Goal: Transaction & Acquisition: Purchase product/service

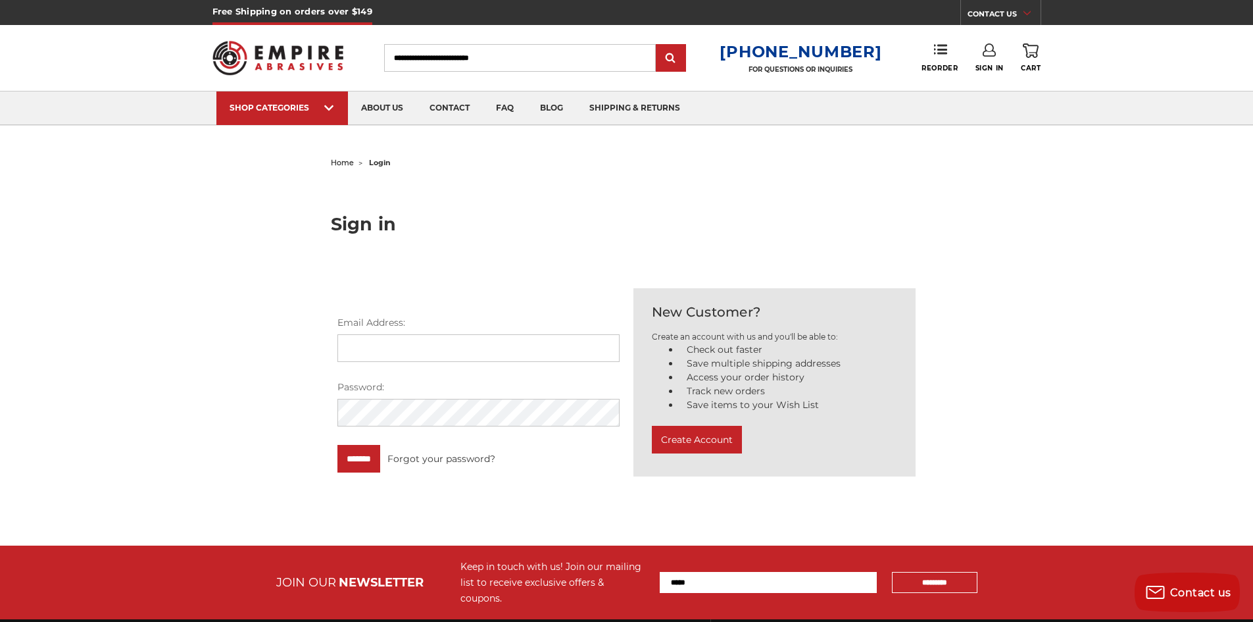
click at [428, 59] on input "Search" at bounding box center [520, 58] width 272 height 28
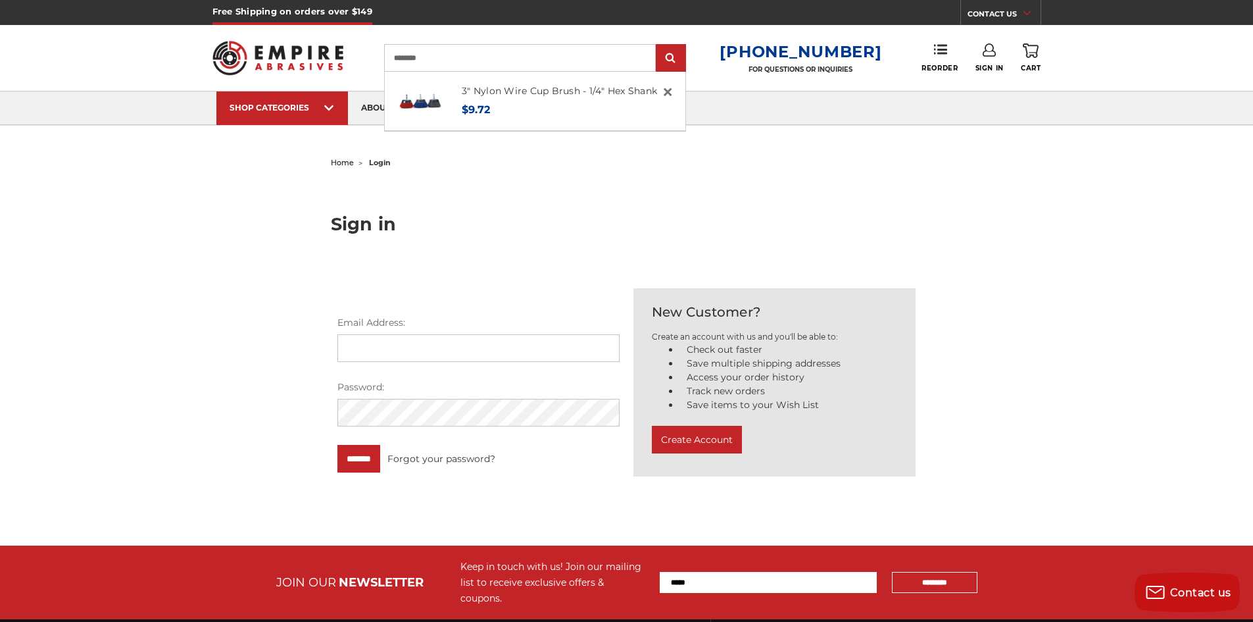
type input "********"
click at [658, 45] on input "submit" at bounding box center [671, 58] width 26 height 26
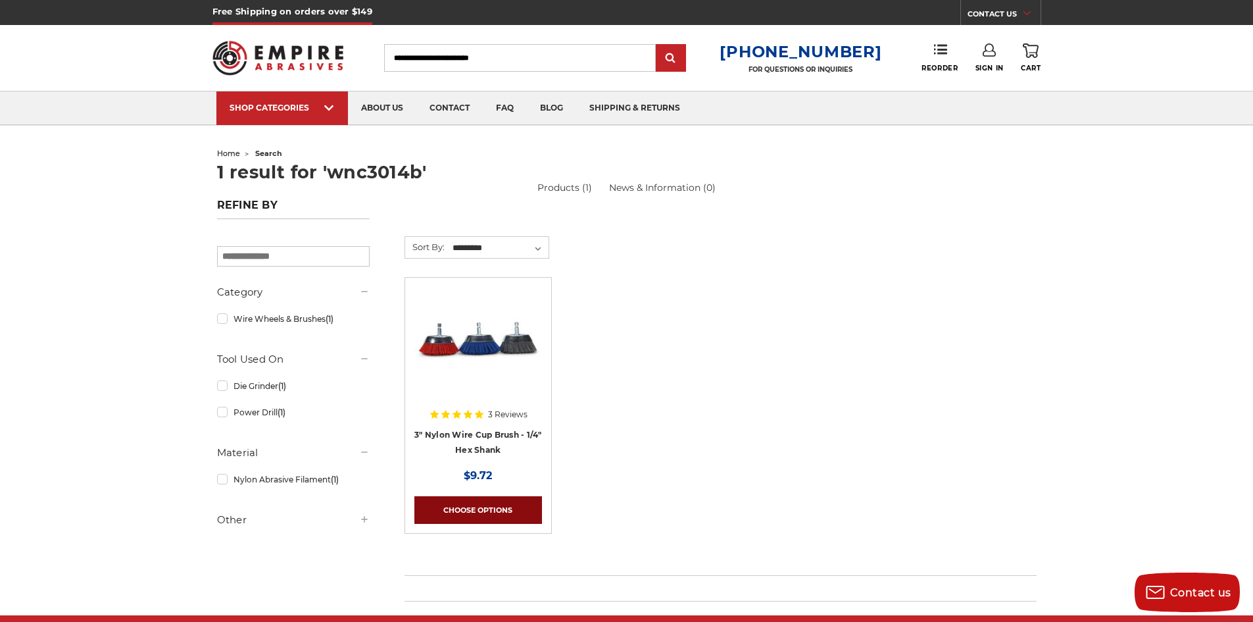
click at [487, 506] on link "Choose Options" at bounding box center [478, 510] width 128 height 28
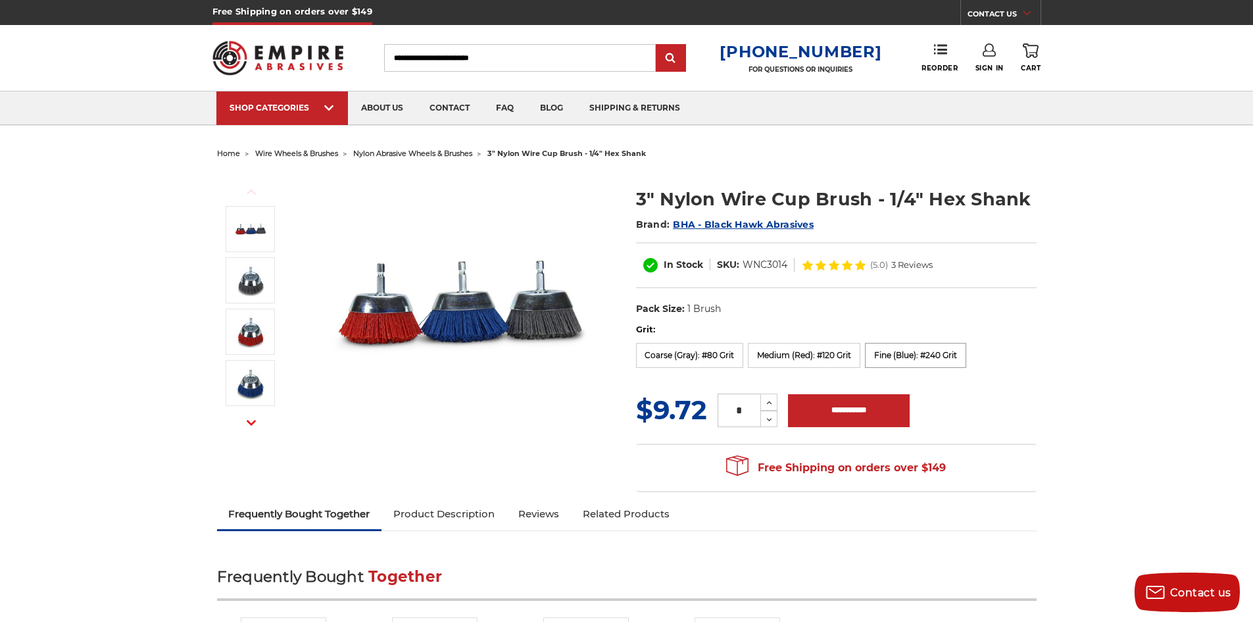
click at [950, 353] on label "Fine (Blue): #240 Grit" at bounding box center [915, 355] width 101 height 25
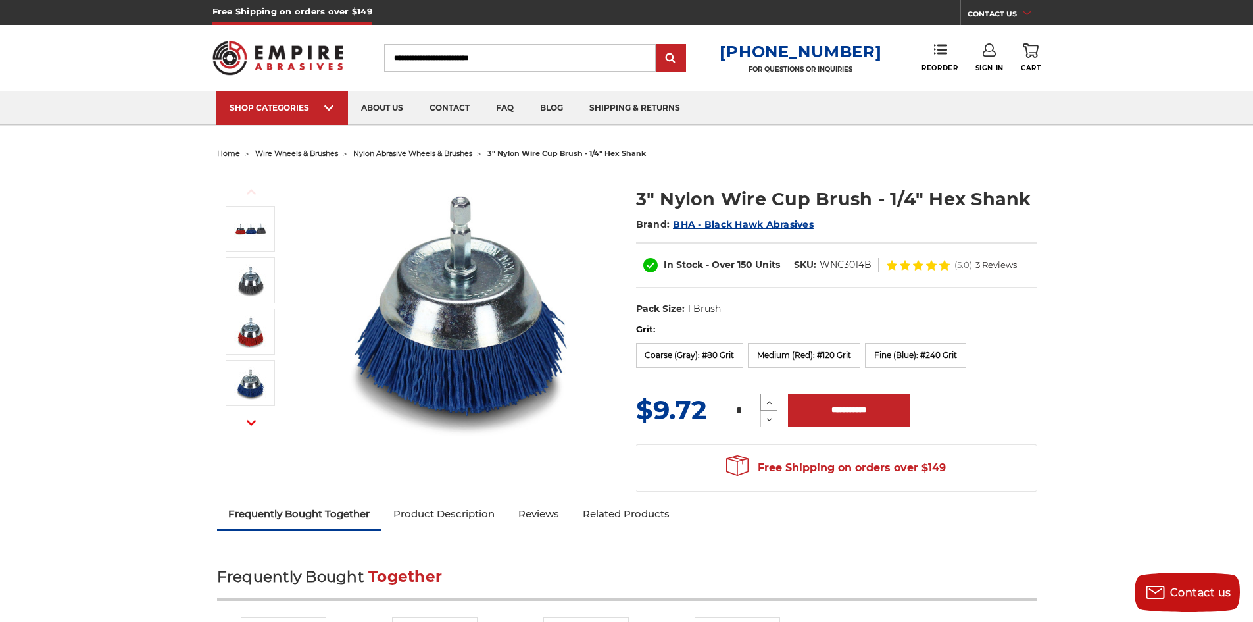
click at [768, 404] on use at bounding box center [769, 402] width 5 height 3
type input "*"
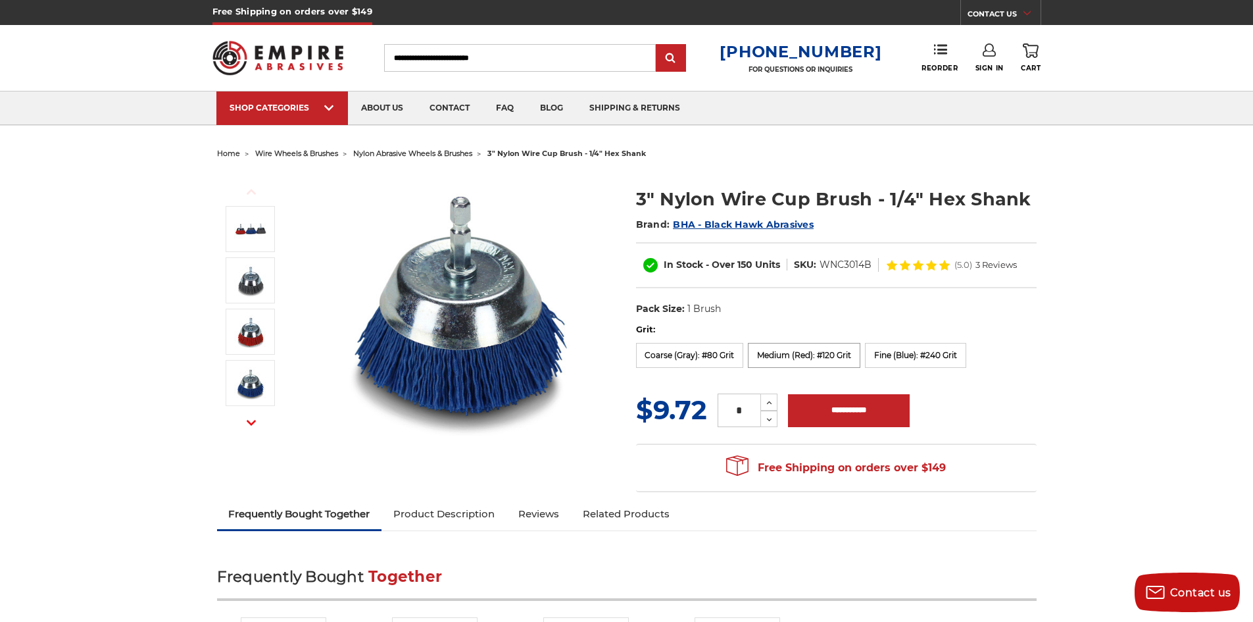
click at [814, 366] on label "Medium (Red): #120 Grit" at bounding box center [804, 355] width 112 height 25
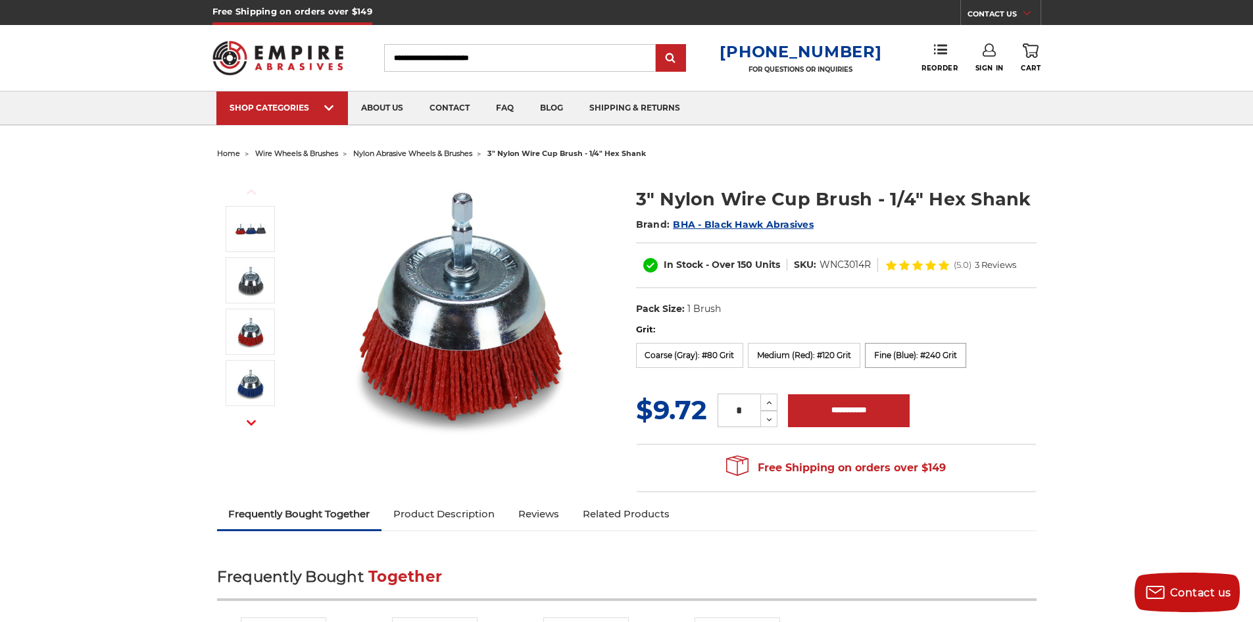
click at [913, 366] on label "Fine (Blue): #240 Grit" at bounding box center [915, 355] width 101 height 25
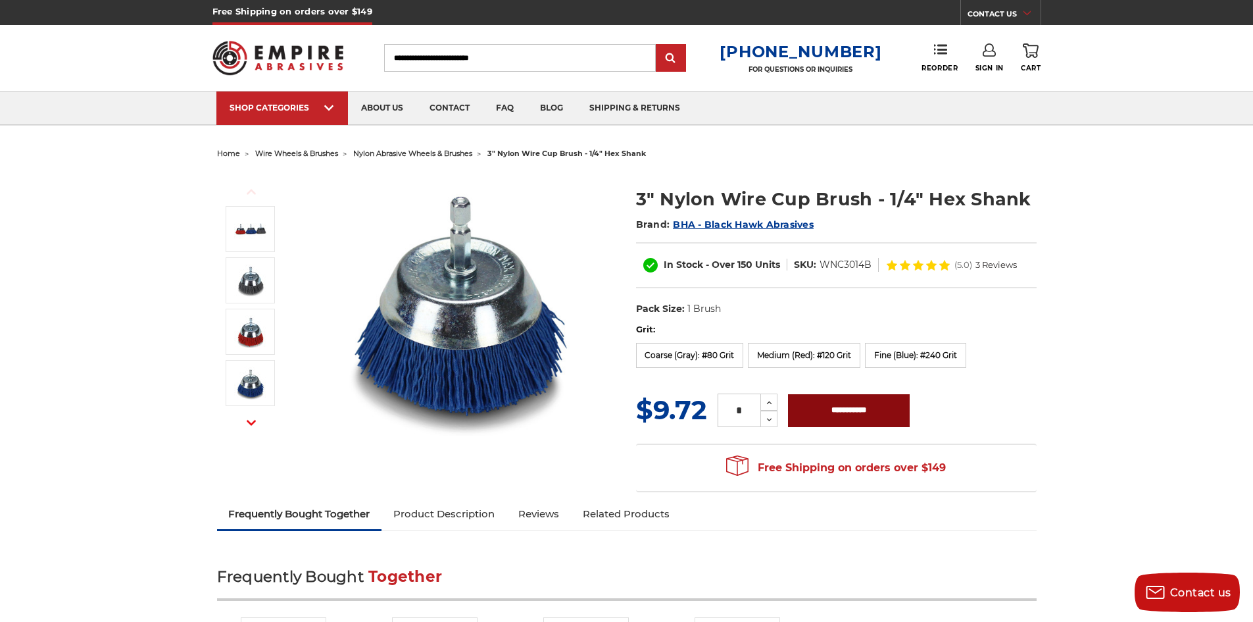
click at [833, 419] on input "**********" at bounding box center [849, 410] width 122 height 33
type input "**********"
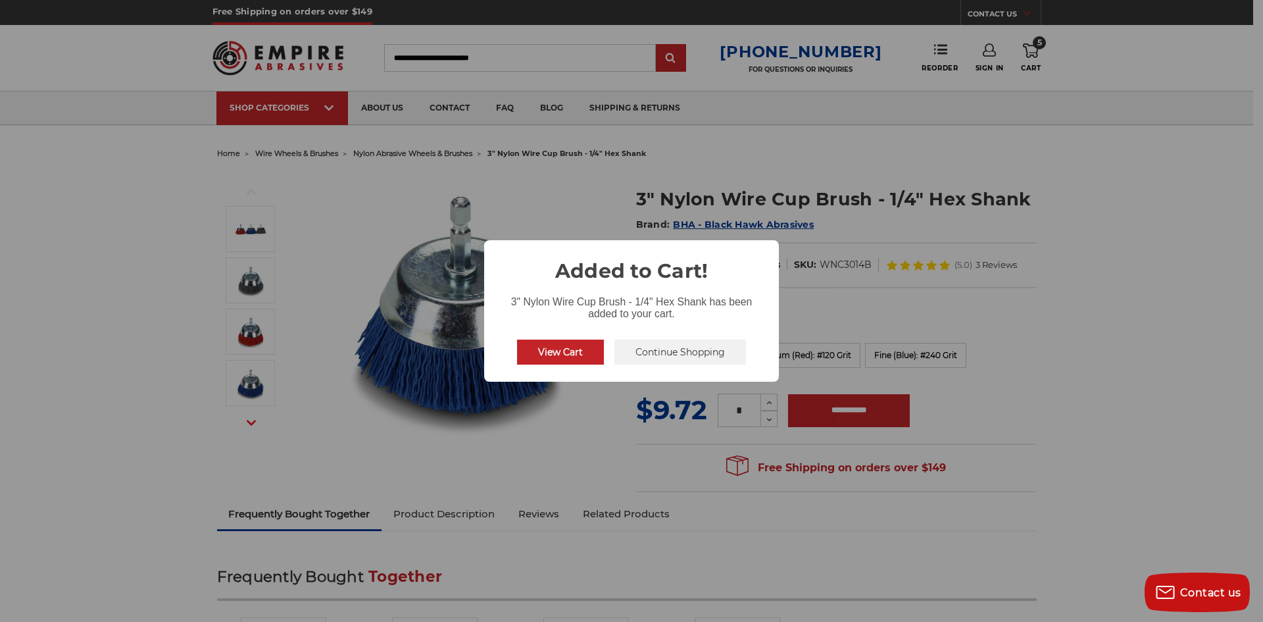
click at [1225, 275] on div "× Added to Cart! 3" Nylon Wire Cup Brush - 1/4" Hex Shank has been added to you…" at bounding box center [631, 311] width 1263 height 622
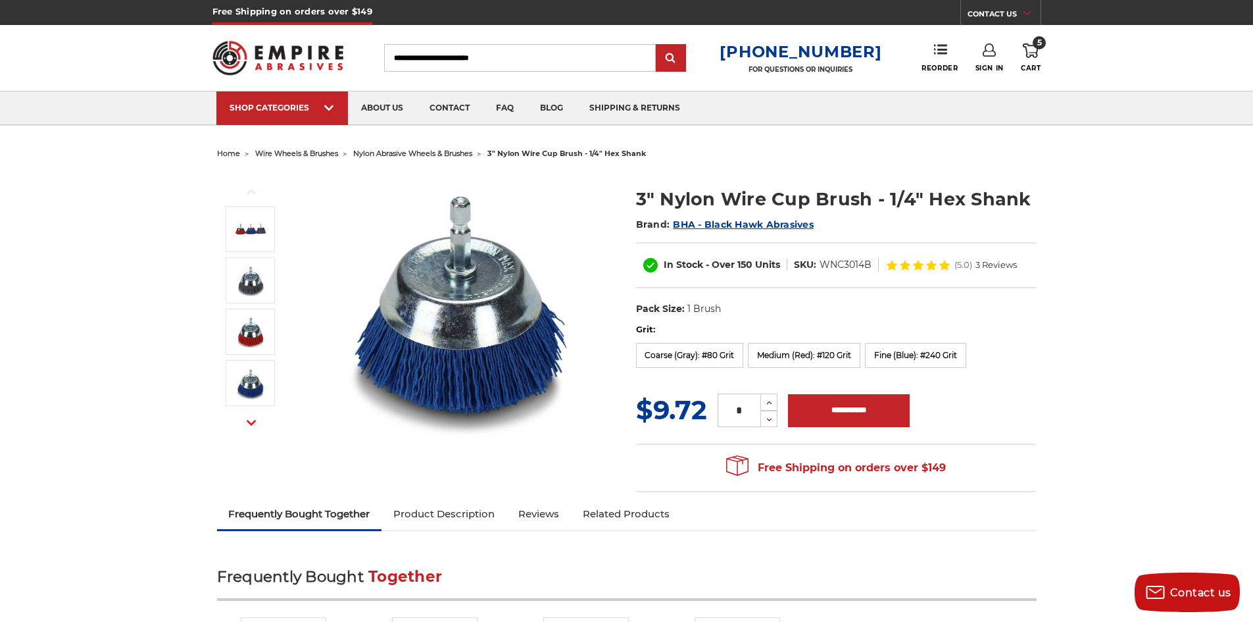
click at [449, 58] on input "Search" at bounding box center [520, 58] width 272 height 28
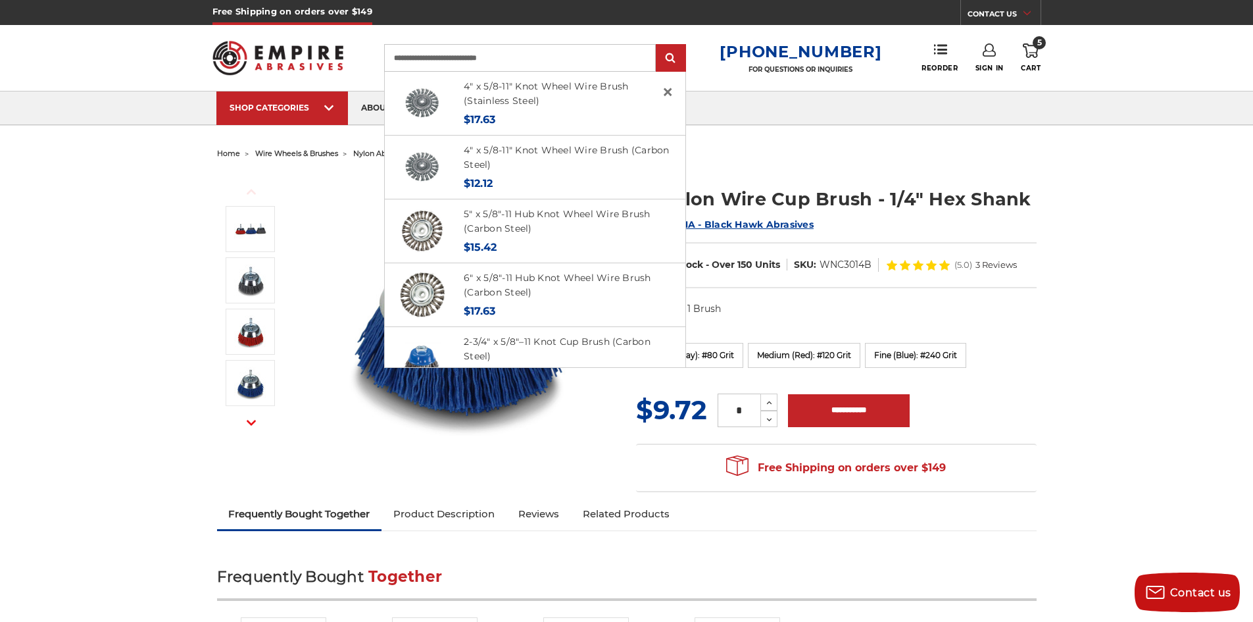
type input "**********"
click at [658, 45] on input "submit" at bounding box center [671, 58] width 26 height 26
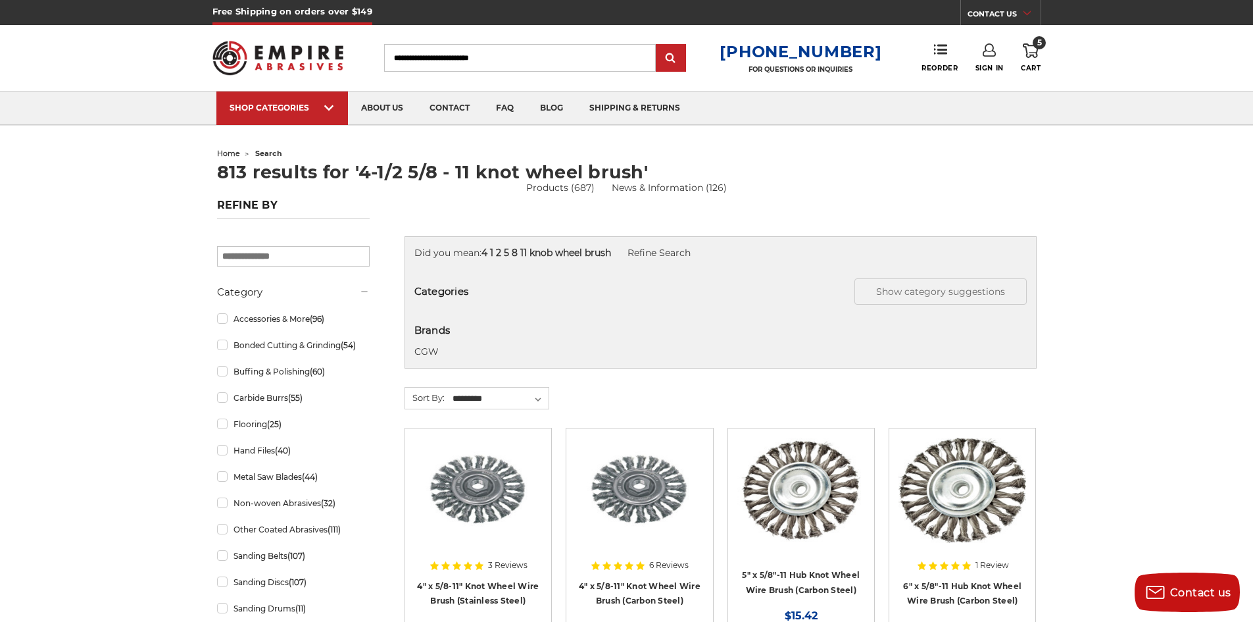
click at [1034, 52] on icon at bounding box center [1031, 50] width 16 height 14
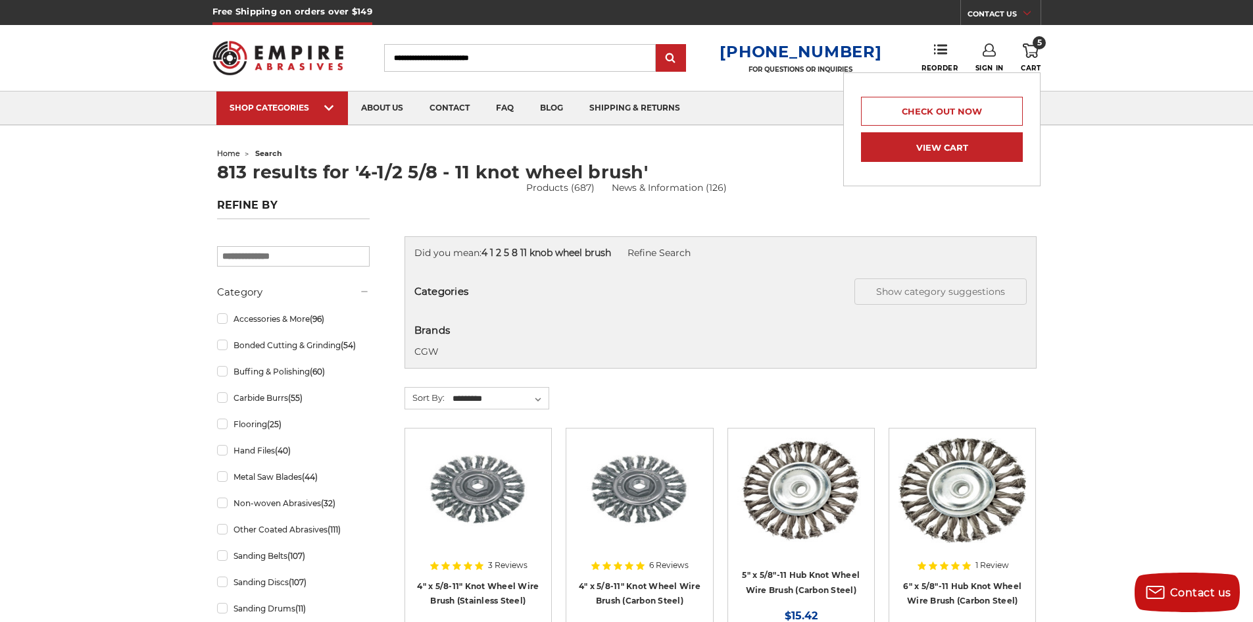
click at [929, 145] on link "View Cart" at bounding box center [942, 147] width 162 height 30
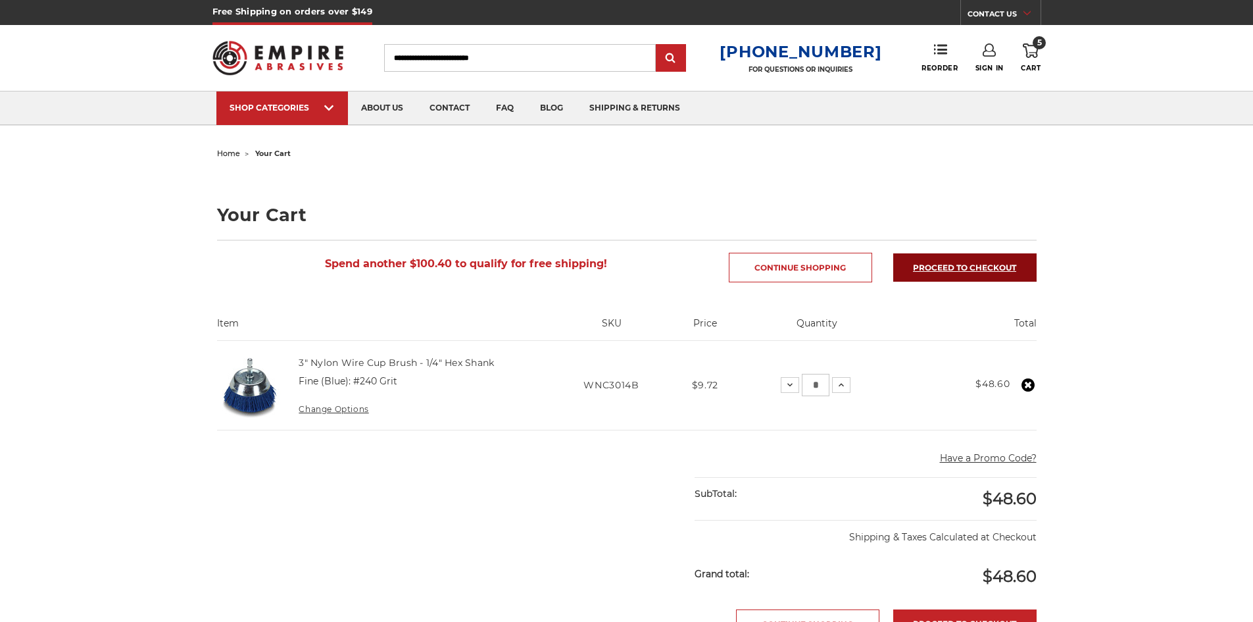
click at [973, 266] on link "Proceed to checkout" at bounding box center [964, 267] width 143 height 28
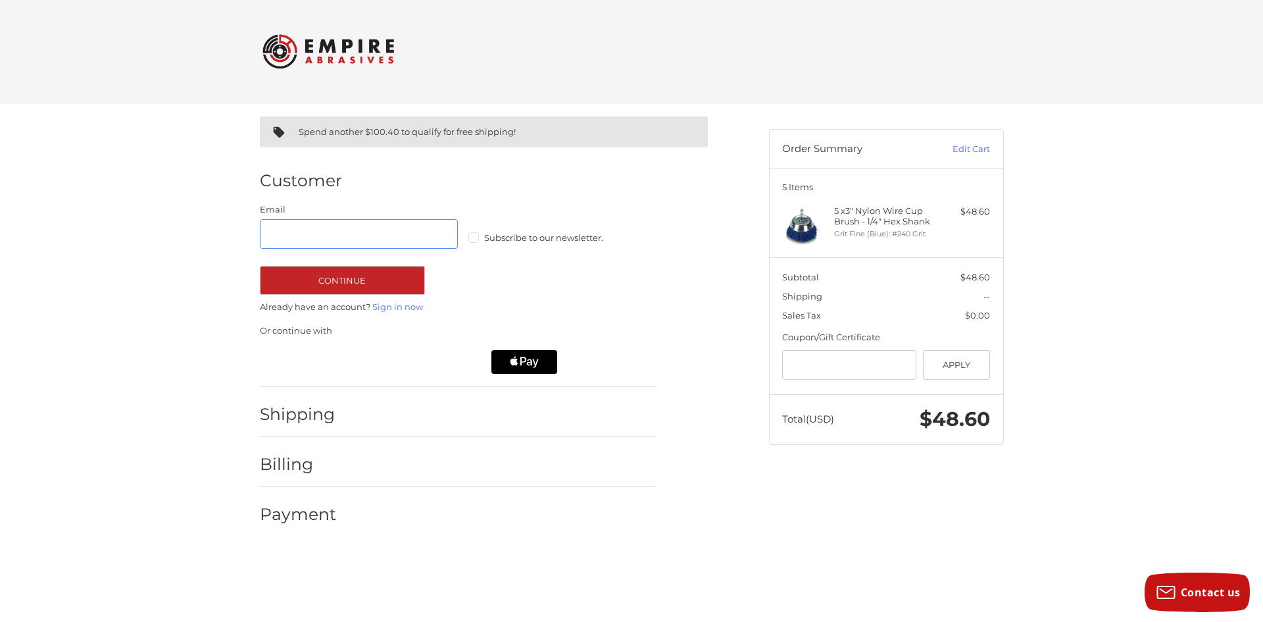
click at [326, 248] on input "Email" at bounding box center [359, 234] width 199 height 30
drag, startPoint x: 207, startPoint y: 314, endPoint x: 241, endPoint y: 314, distance: 34.2
click at [207, 314] on div "Spend another $100.40 to qualify for free shipping! Customer Guest Customer Ema…" at bounding box center [631, 326] width 1263 height 446
click at [409, 308] on link "Sign in now" at bounding box center [397, 306] width 51 height 11
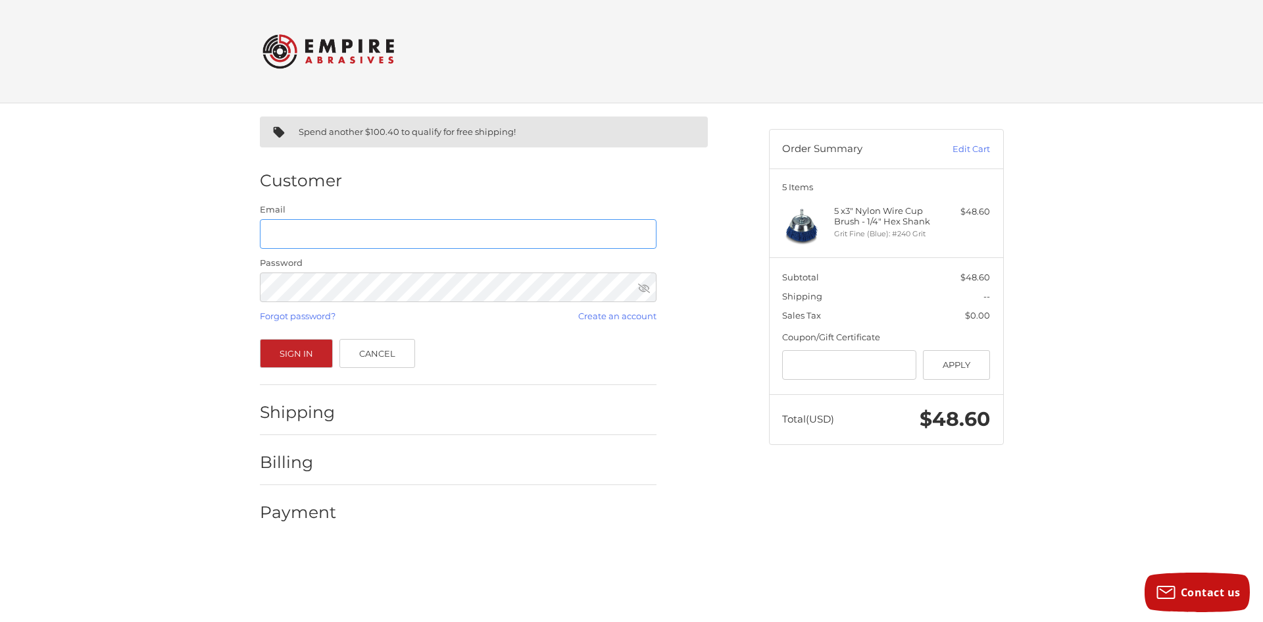
click at [324, 230] on input "Email" at bounding box center [458, 234] width 397 height 30
type input "**********"
click at [260, 339] on button "Sign In" at bounding box center [297, 353] width 74 height 29
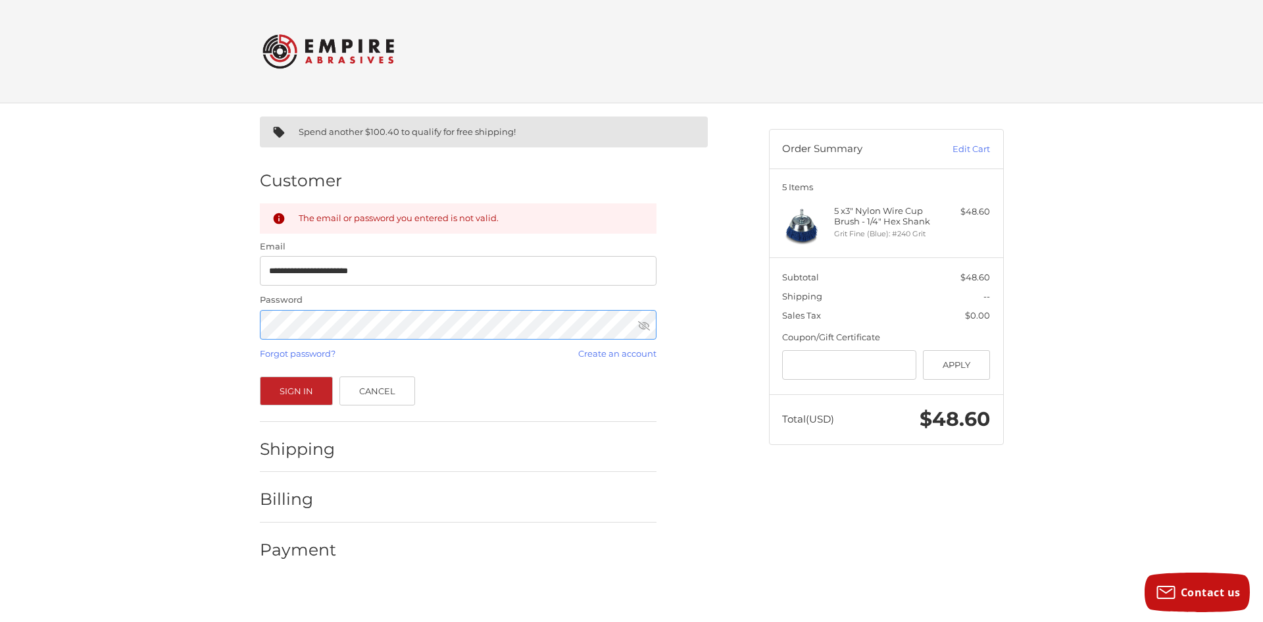
click at [260, 376] on button "Sign In" at bounding box center [297, 390] width 74 height 29
click at [172, 308] on div "**********" at bounding box center [631, 343] width 1263 height 481
click at [260, 376] on button "Sign In" at bounding box center [297, 390] width 74 height 29
click at [117, 300] on div "**********" at bounding box center [631, 343] width 1263 height 481
click at [260, 376] on button "Sign In" at bounding box center [297, 390] width 74 height 29
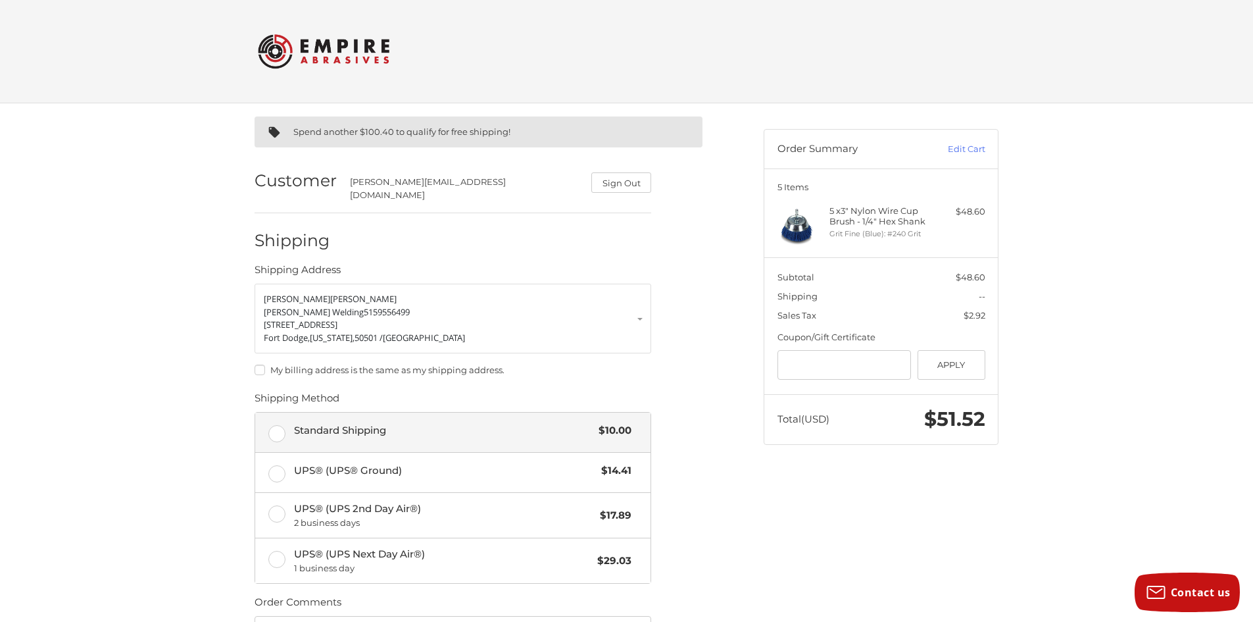
click at [273, 427] on label "Standard Shipping $10.00" at bounding box center [452, 431] width 395 height 39
click at [138, 74] on header "Checkout" at bounding box center [626, 51] width 1253 height 103
click at [310, 48] on img at bounding box center [324, 51] width 132 height 51
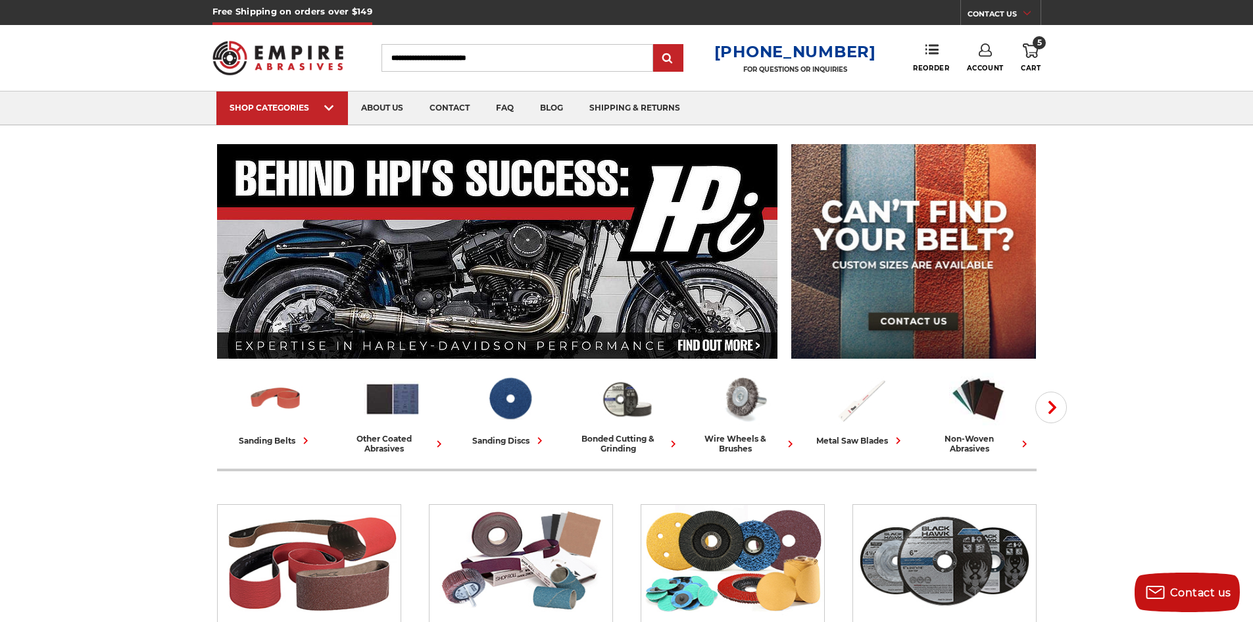
click at [500, 59] on input "Search" at bounding box center [517, 58] width 272 height 28
click at [503, 55] on input "Search" at bounding box center [517, 58] width 272 height 28
type input "*********"
click at [655, 45] on input "submit" at bounding box center [668, 58] width 26 height 26
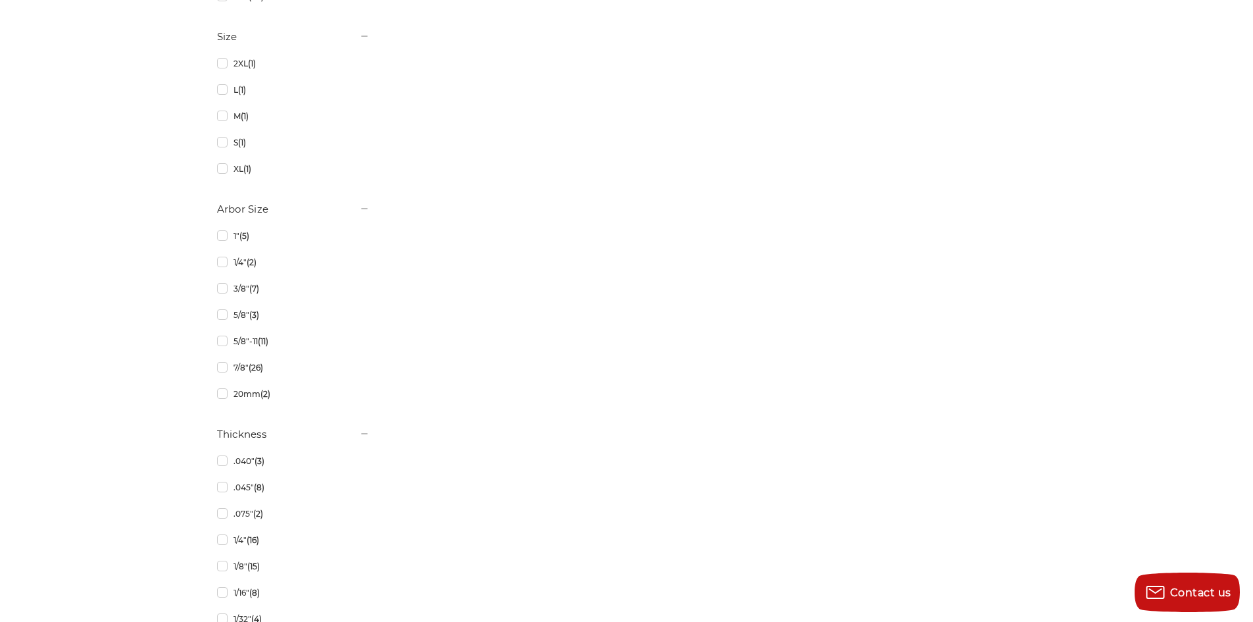
scroll to position [1907, 0]
click at [219, 310] on link "5/8"-11 (11)" at bounding box center [293, 308] width 153 height 23
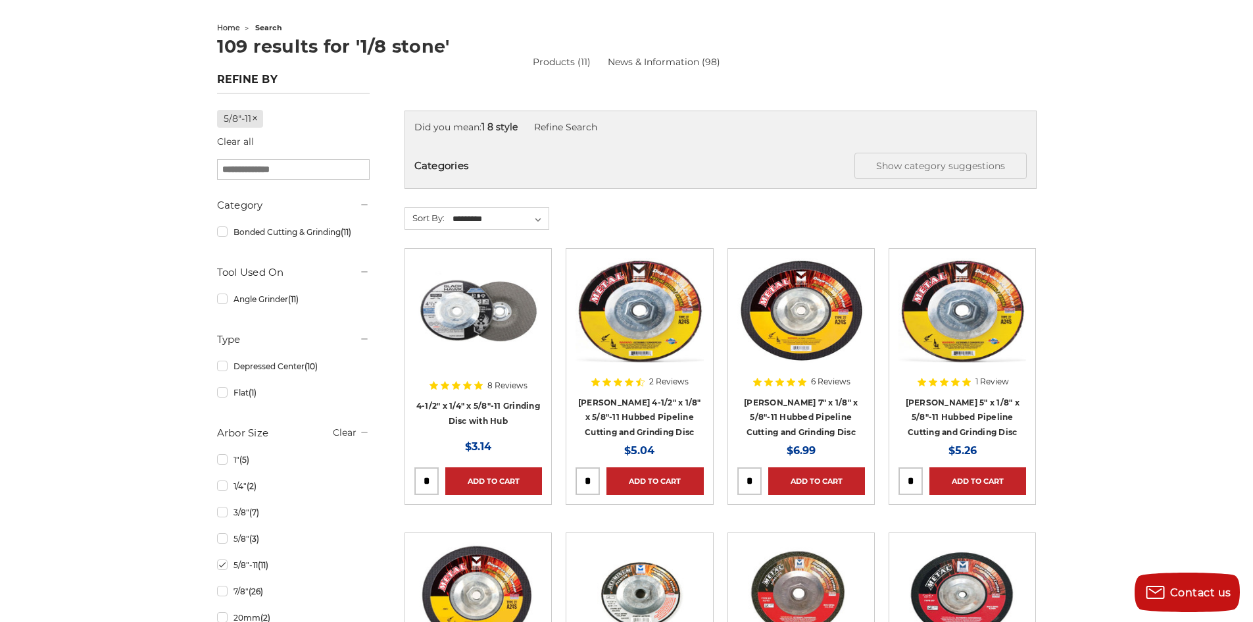
scroll to position [197, 0]
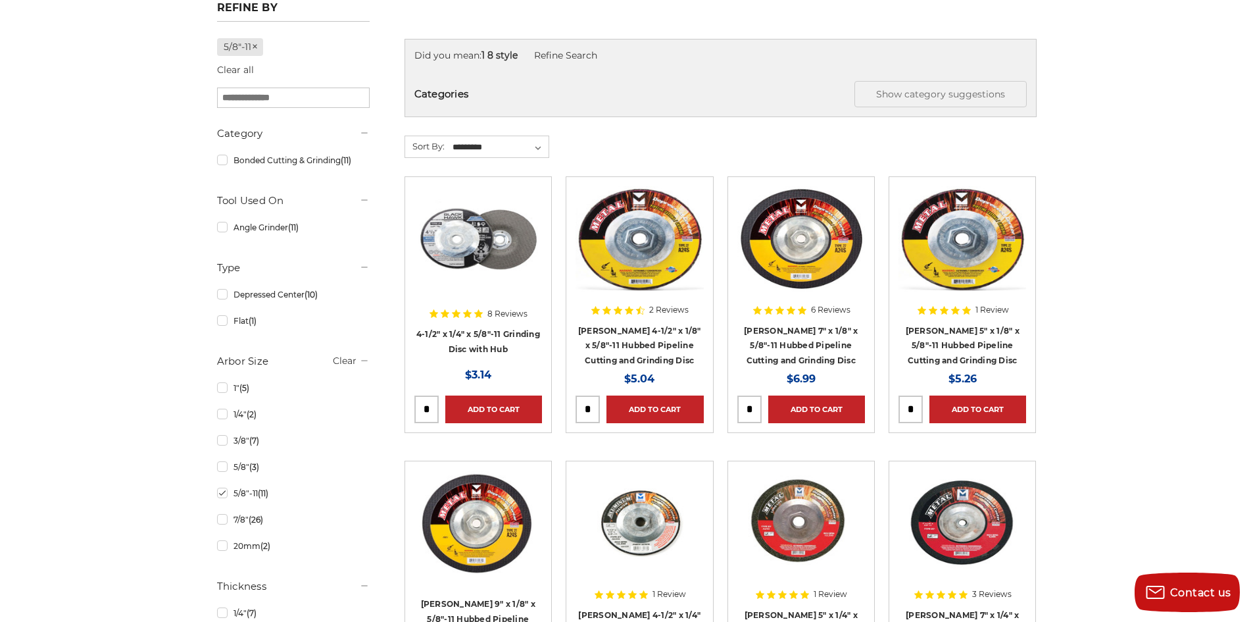
click at [614, 239] on img at bounding box center [640, 238] width 128 height 105
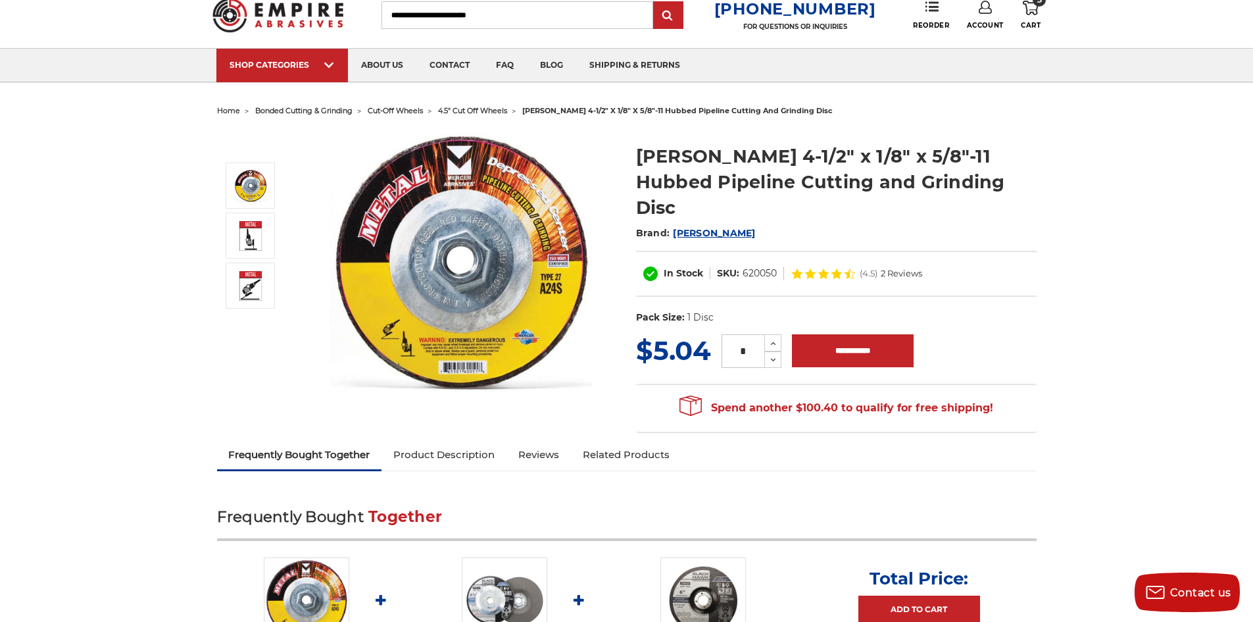
scroll to position [132, 0]
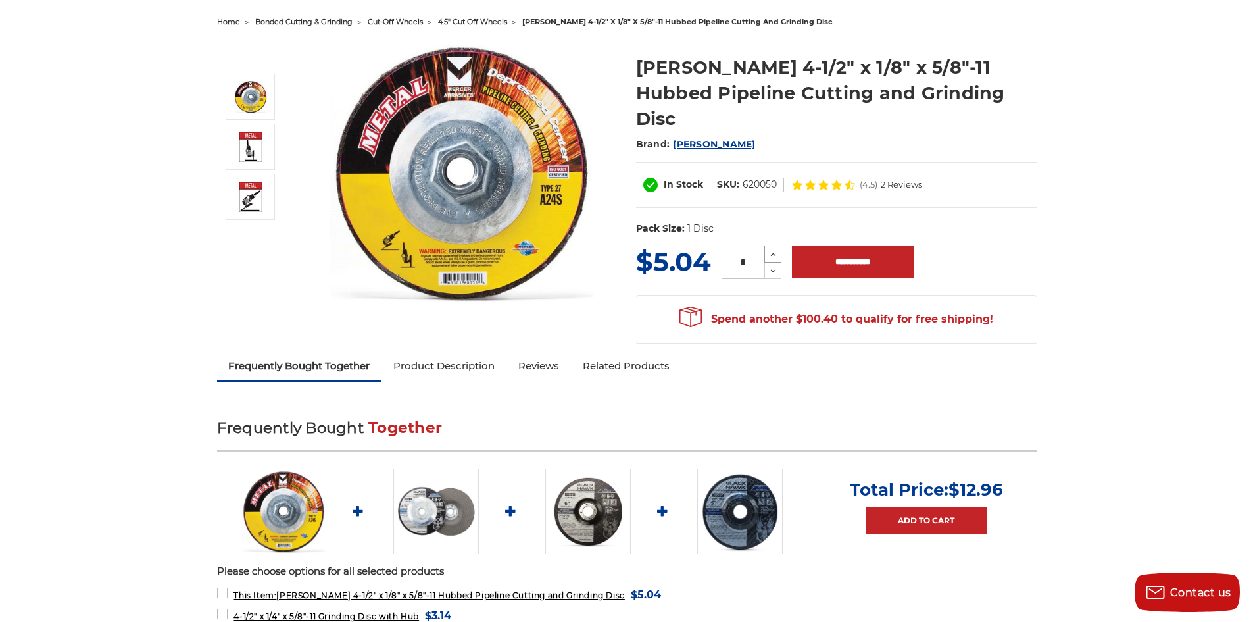
click at [773, 253] on use at bounding box center [773, 254] width 5 height 3
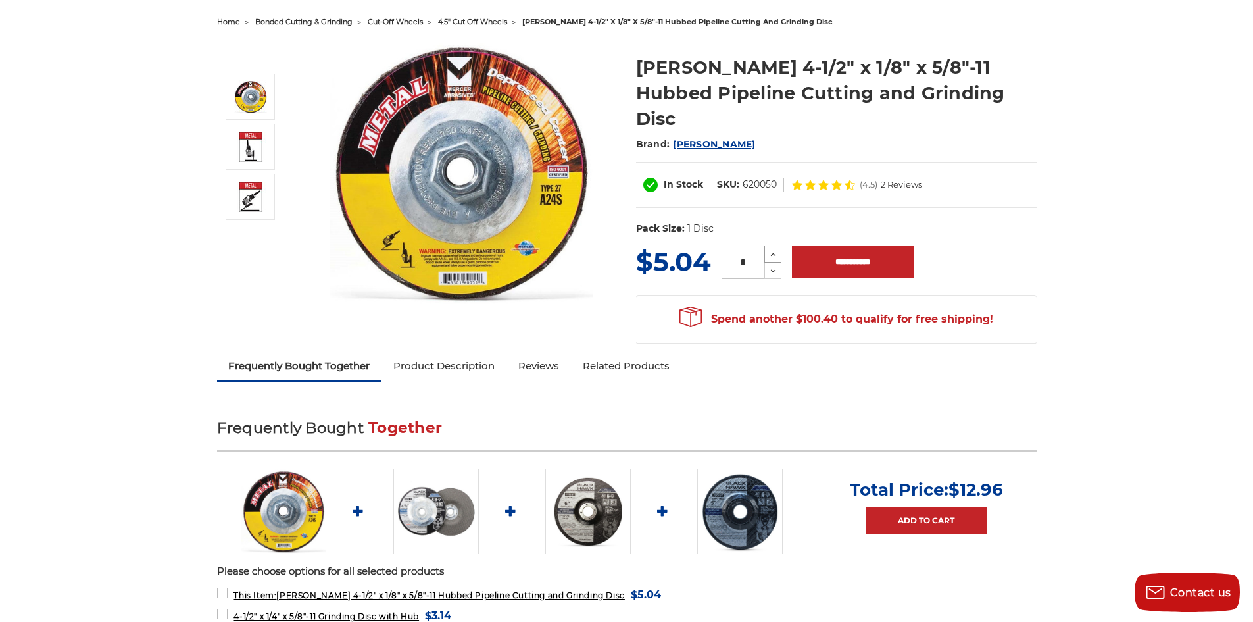
click at [773, 253] on use at bounding box center [773, 254] width 5 height 3
type input "**"
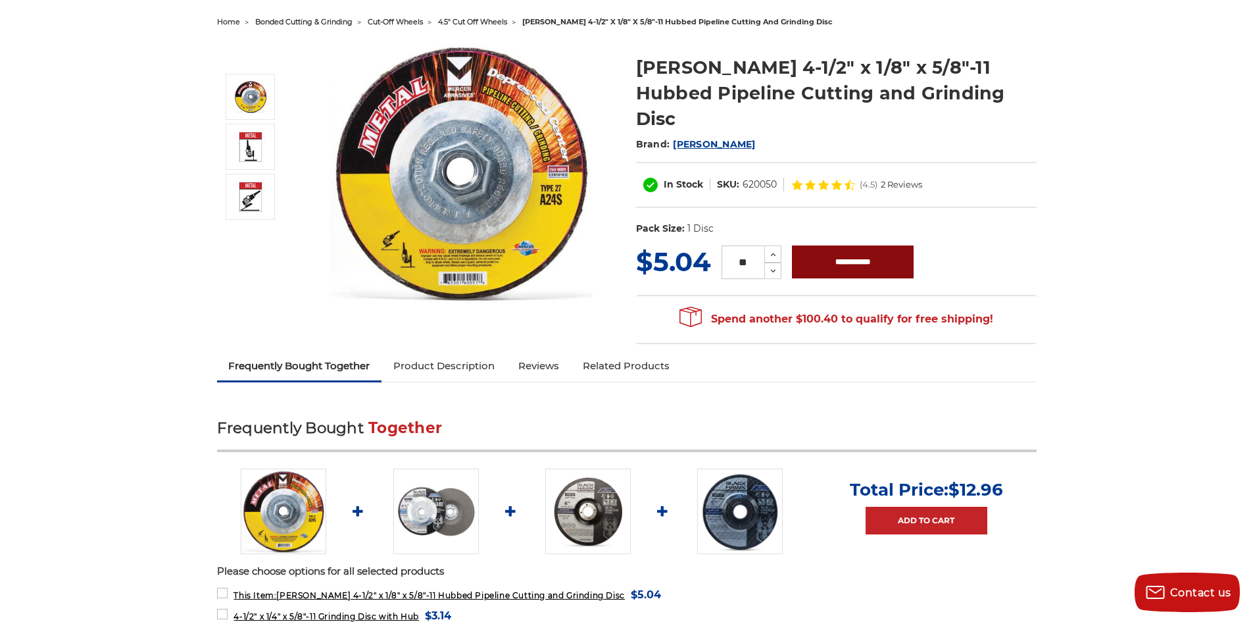
click at [840, 245] on input "**********" at bounding box center [853, 261] width 122 height 33
type input "**********"
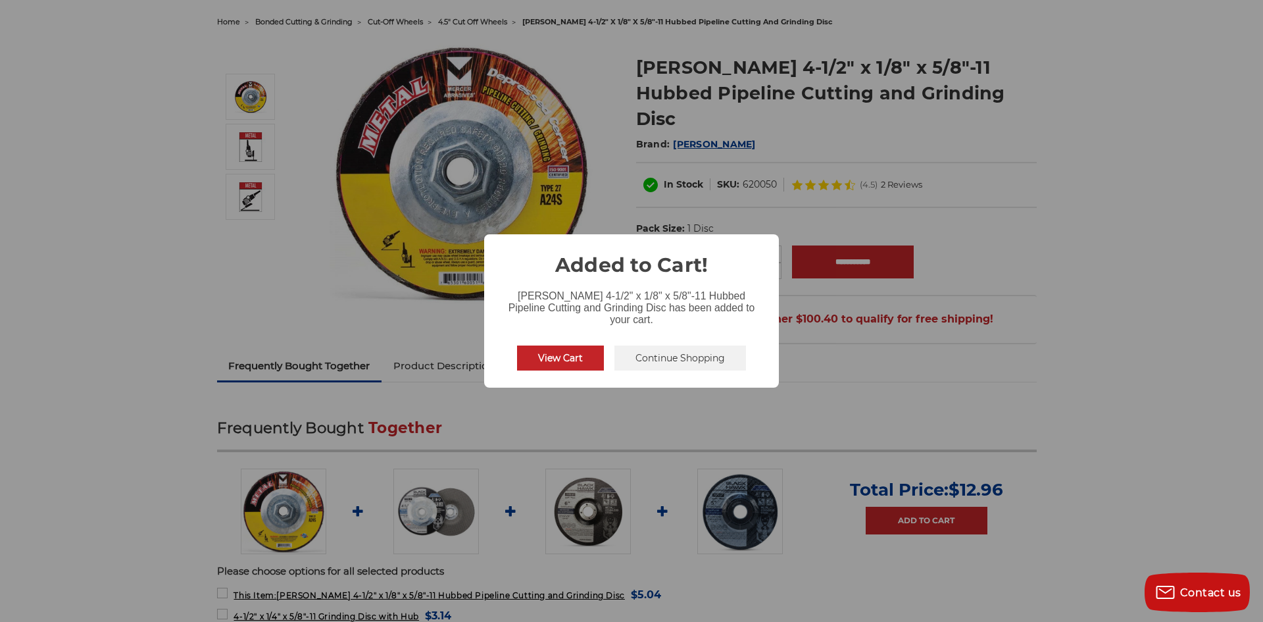
click at [1062, 305] on div "× Added to Cart! Mercer 4-1/2" x 1/8" x 5/8"-11 Hubbed Pipeline Cutting and Gri…" at bounding box center [631, 311] width 1263 height 622
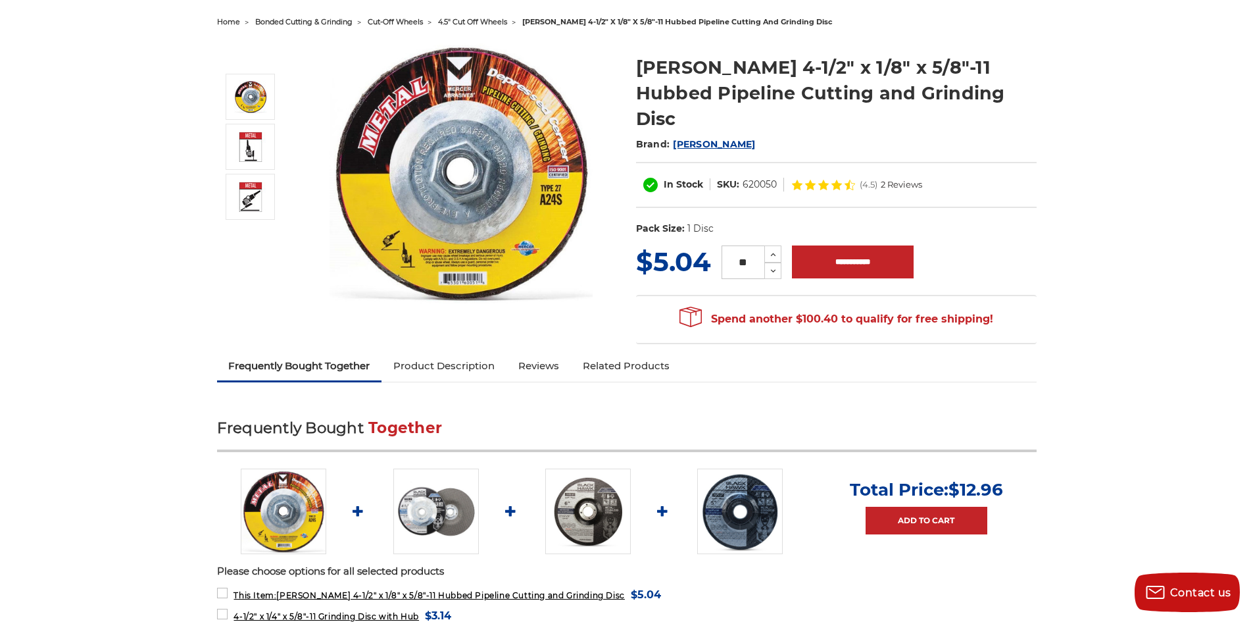
click at [435, 488] on img at bounding box center [436, 511] width 86 height 86
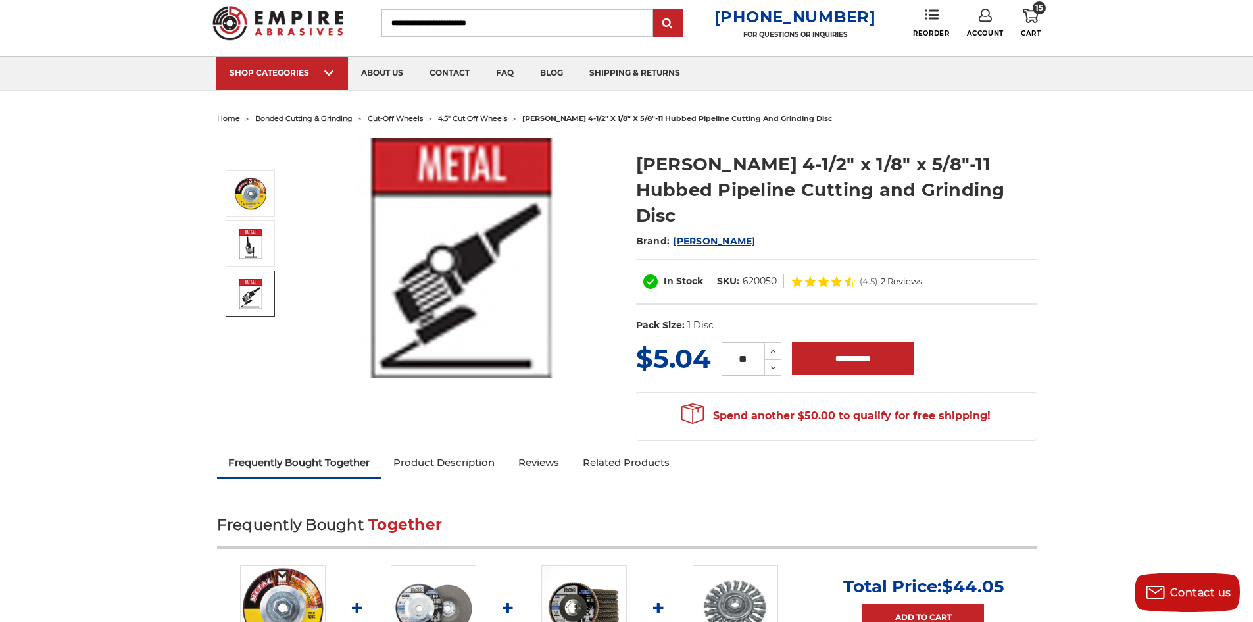
scroll to position [66, 0]
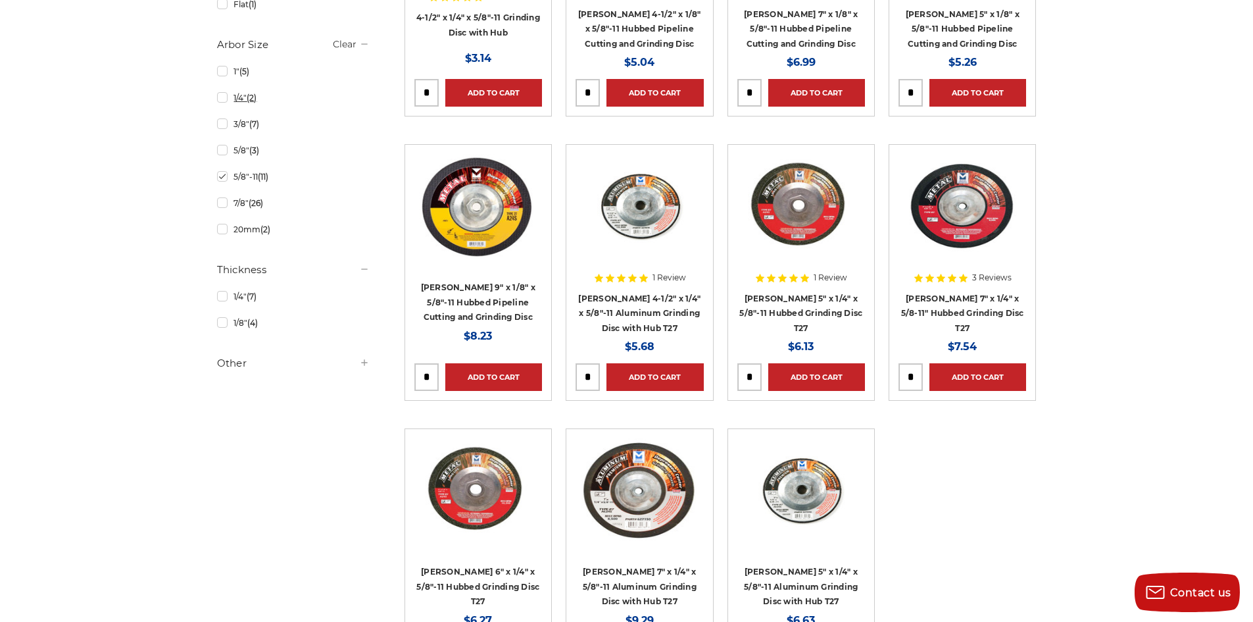
scroll to position [526, 0]
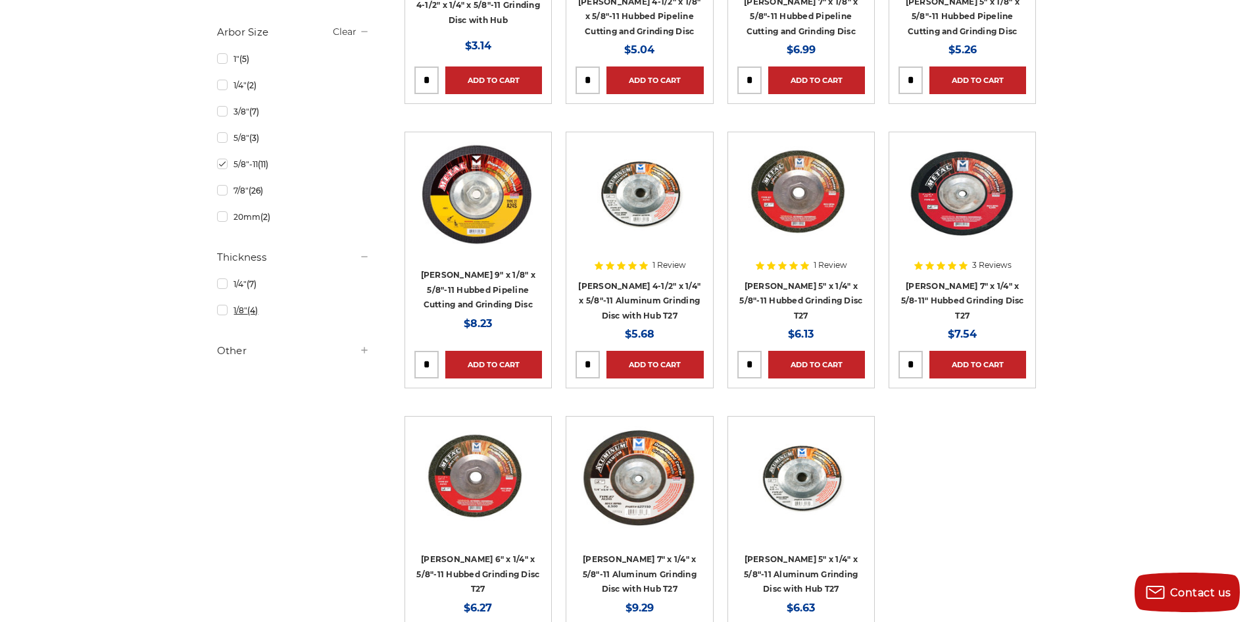
click at [224, 311] on link "1/8" (4)" at bounding box center [293, 310] width 153 height 23
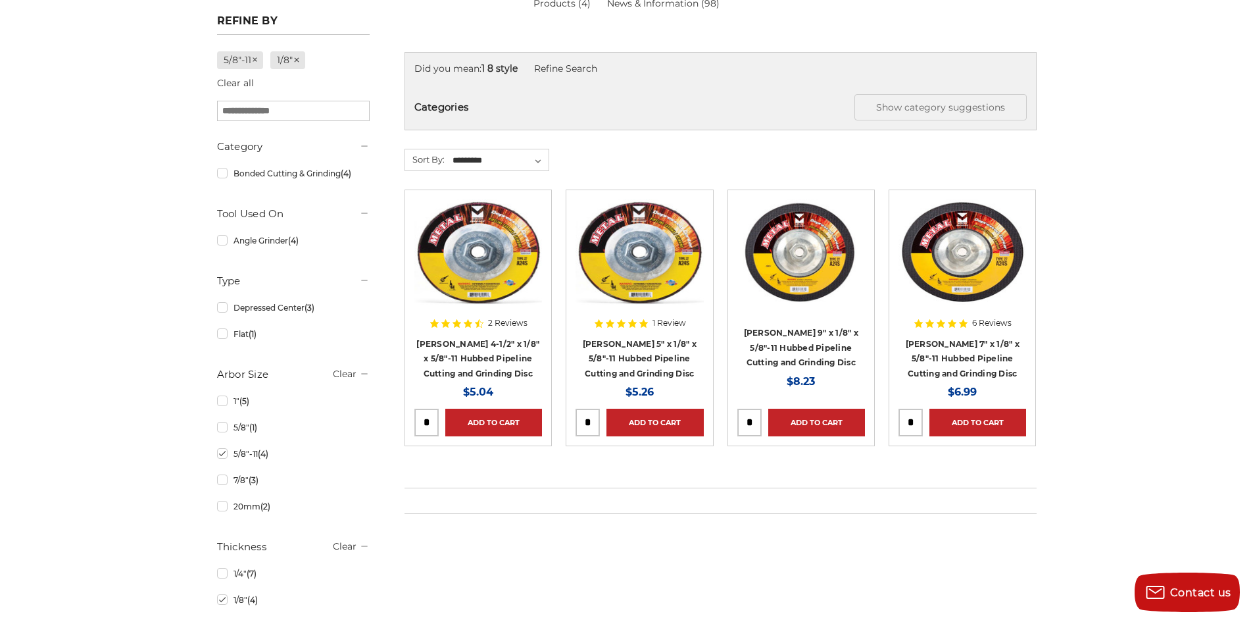
scroll to position [197, 0]
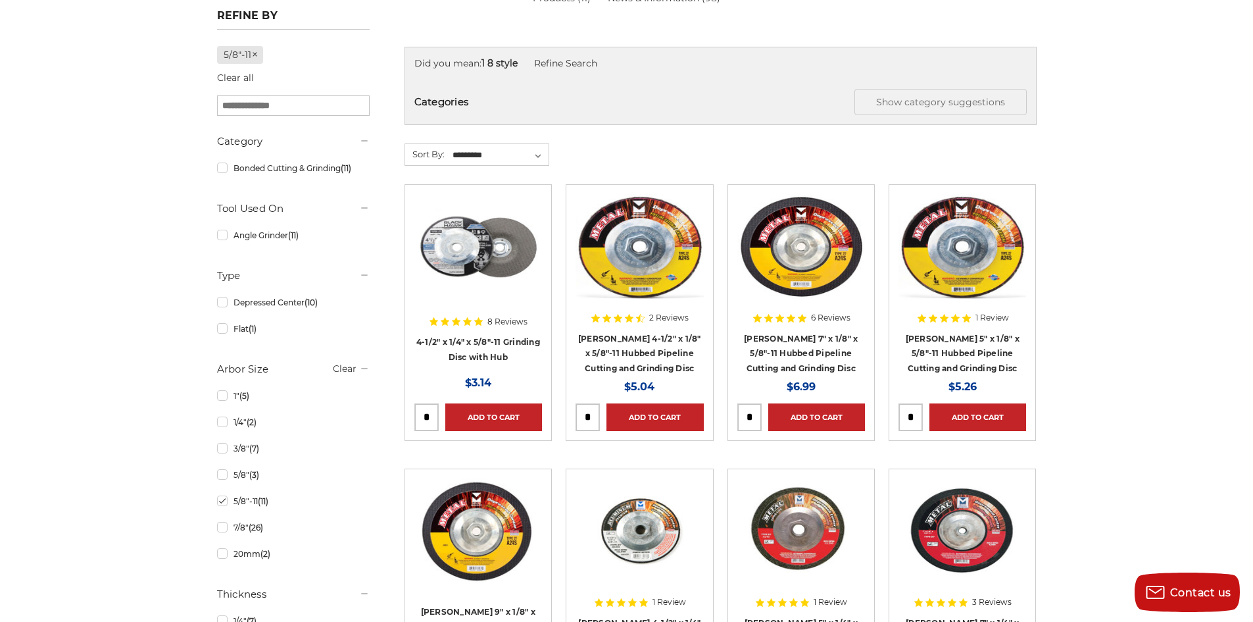
scroll to position [197, 0]
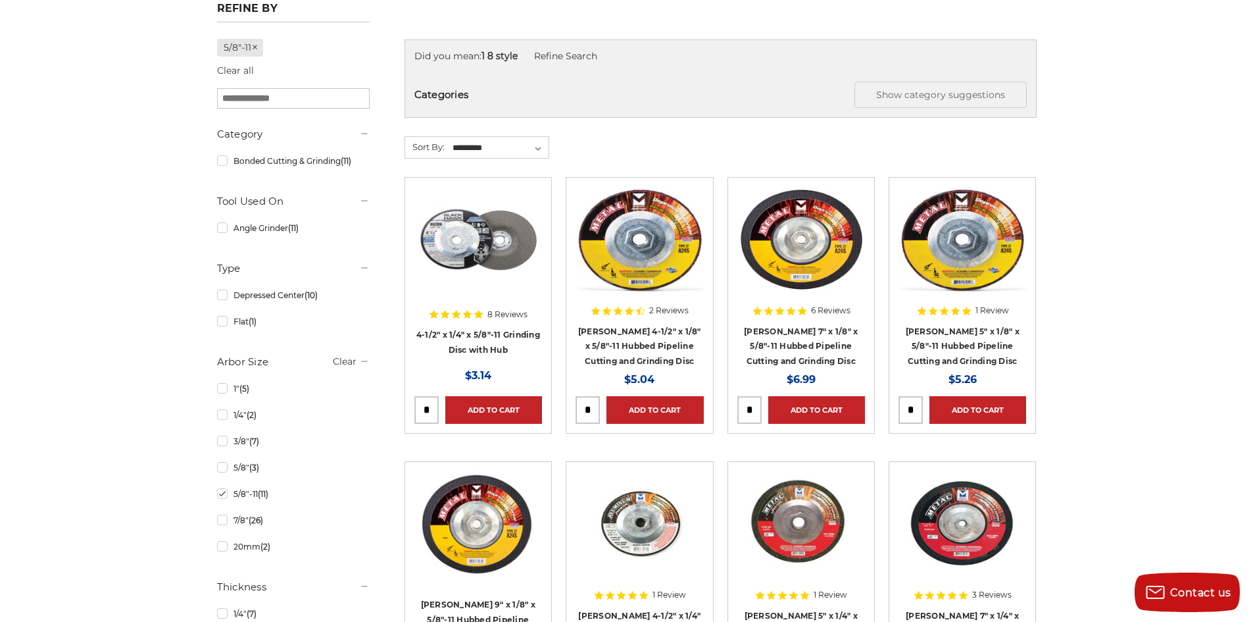
click at [476, 213] on img at bounding box center [478, 239] width 128 height 105
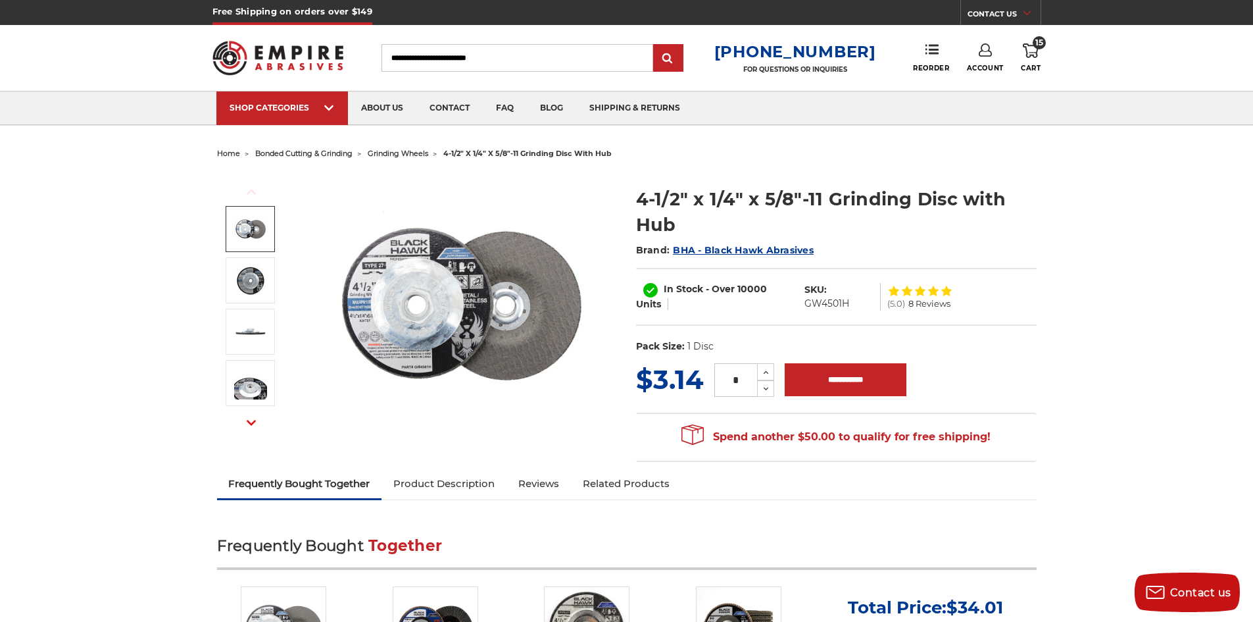
click at [1039, 54] on icon at bounding box center [1031, 50] width 16 height 14
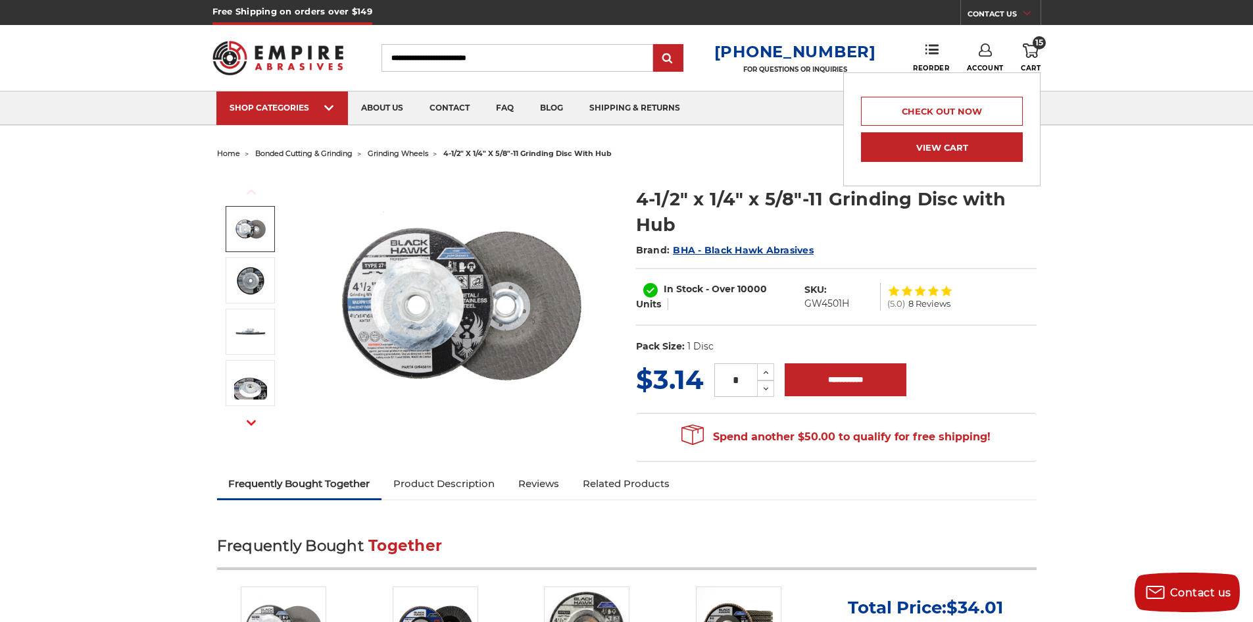
click at [983, 148] on link "View Cart" at bounding box center [942, 147] width 162 height 30
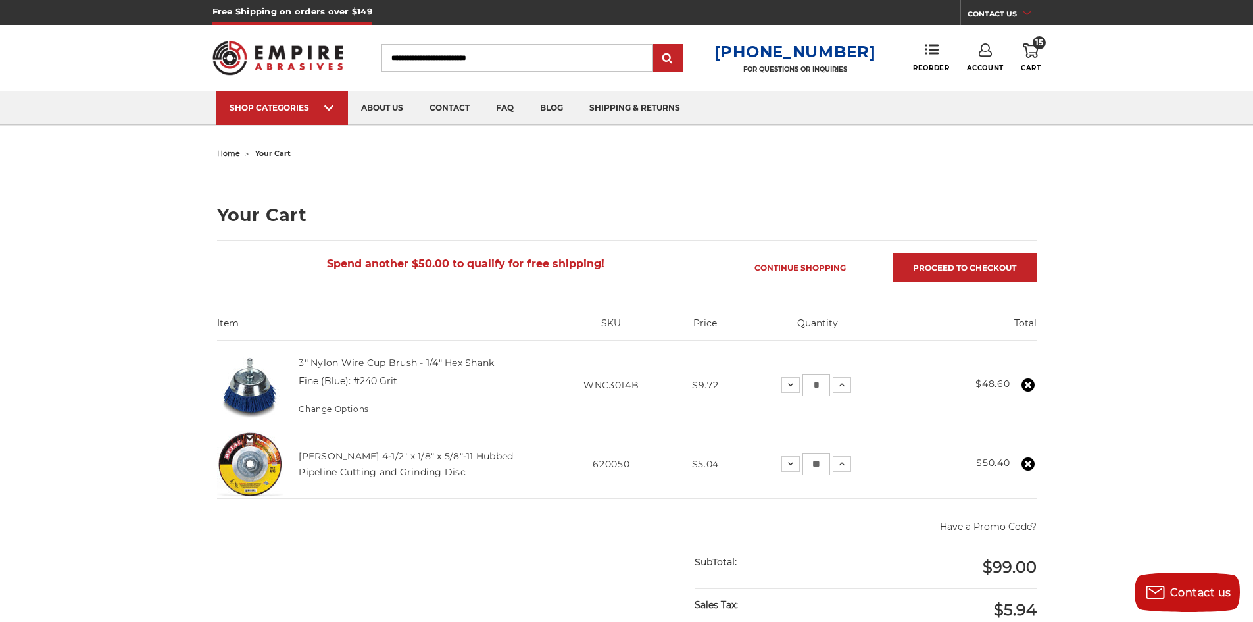
click at [425, 51] on input "Search" at bounding box center [517, 58] width 272 height 28
click at [931, 64] on span "Reorder" at bounding box center [931, 68] width 36 height 9
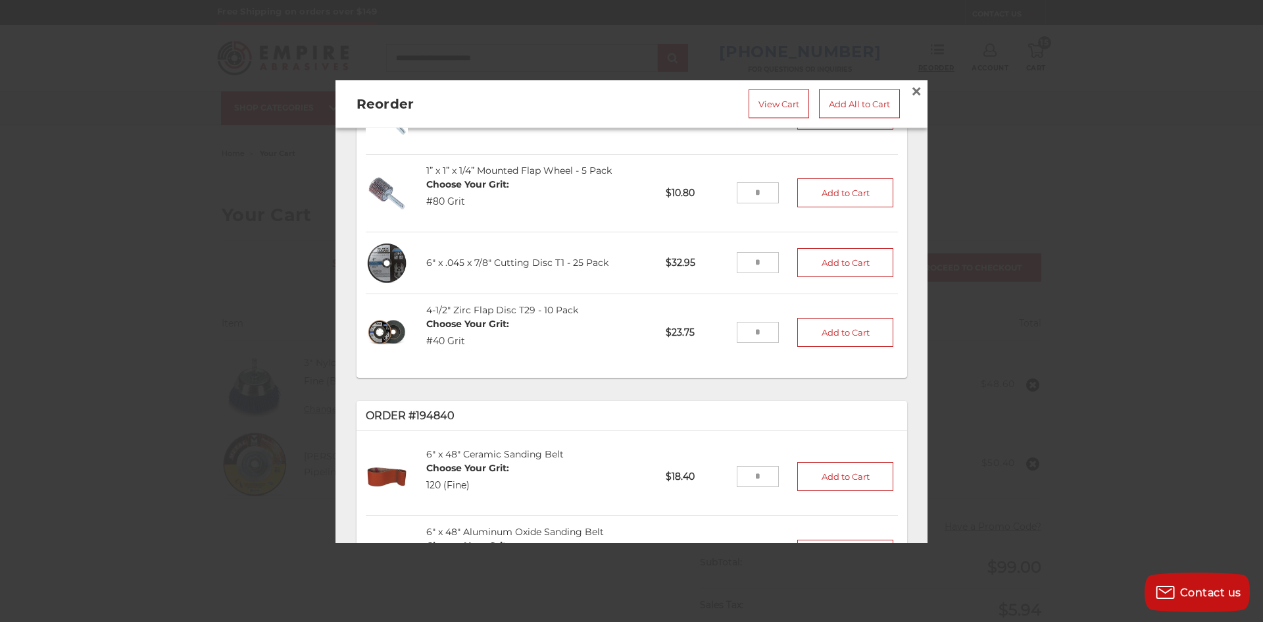
scroll to position [245, 0]
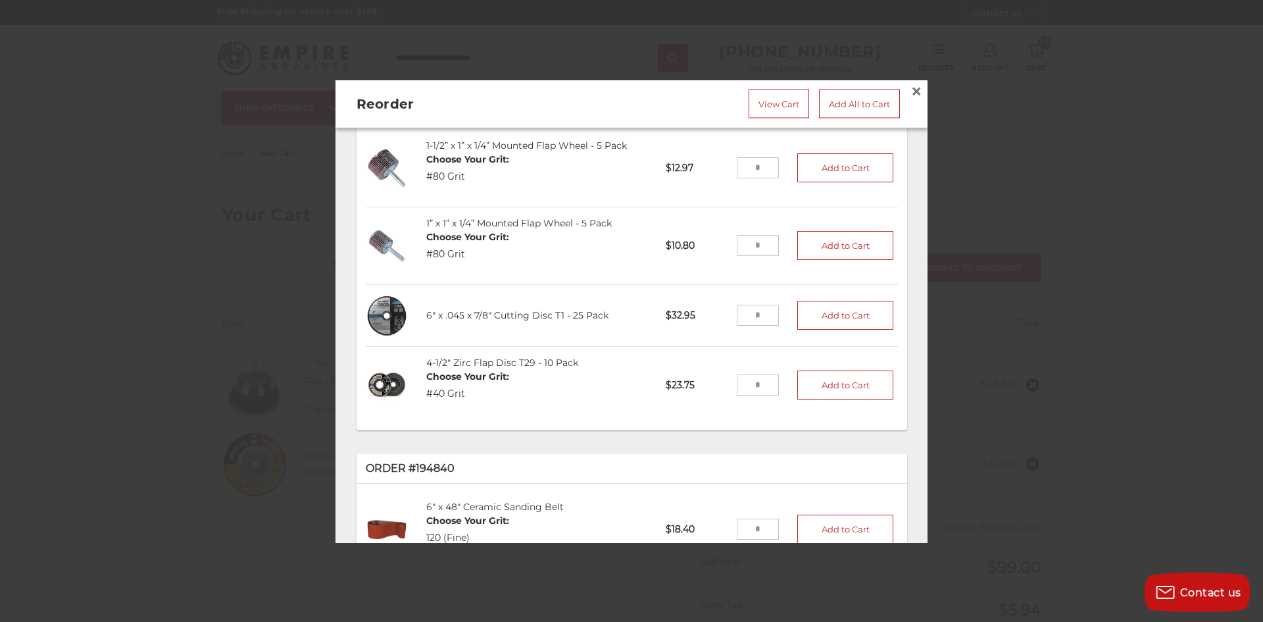
click at [753, 305] on input "tel" at bounding box center [758, 315] width 43 height 21
type input "*"
click at [835, 302] on button "Add to Cart" at bounding box center [845, 315] width 96 height 29
click at [797, 379] on button "Add to Cart" at bounding box center [845, 385] width 96 height 29
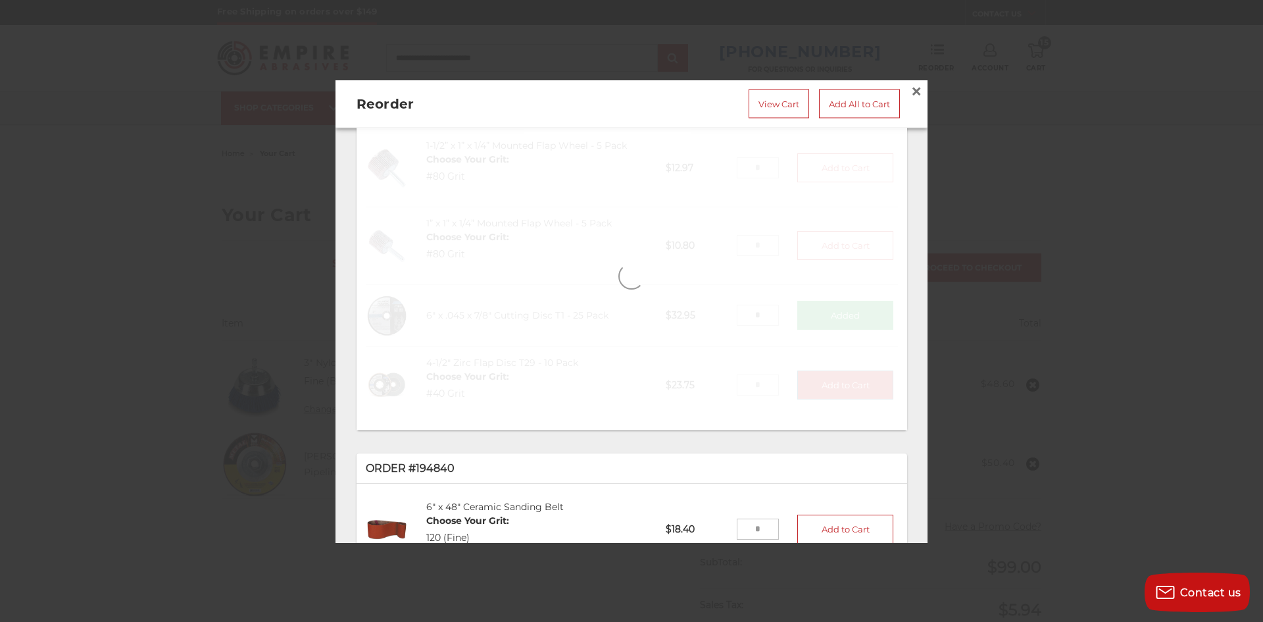
type input "*"
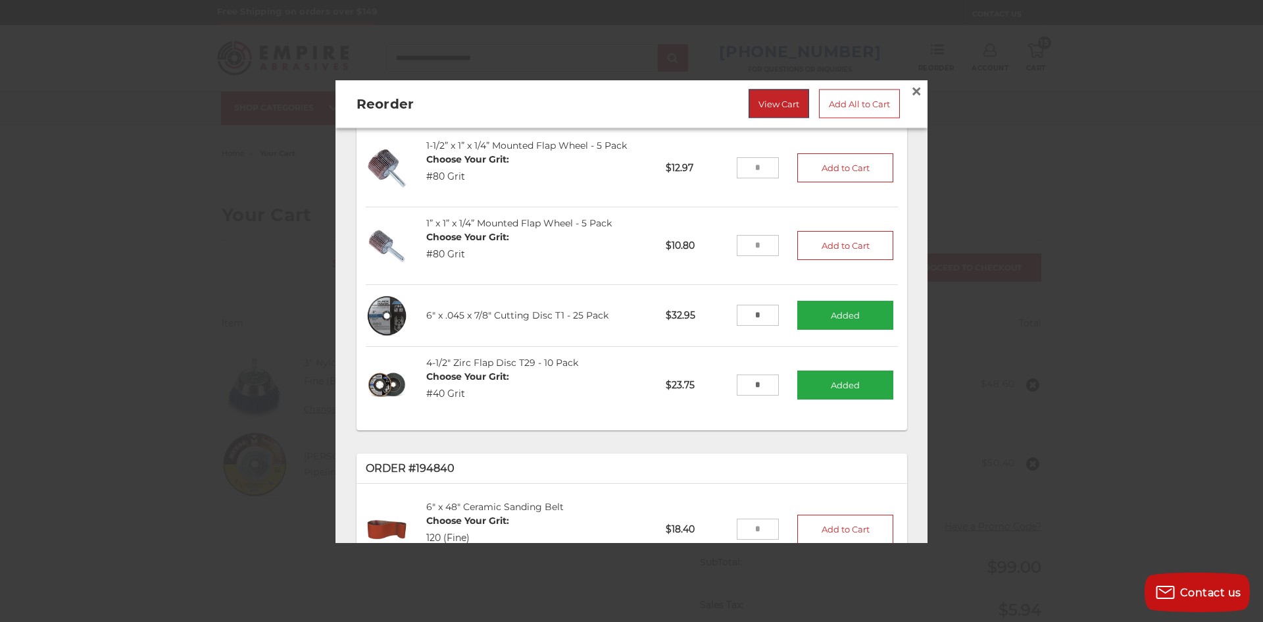
click at [778, 94] on link "View Cart" at bounding box center [778, 103] width 61 height 29
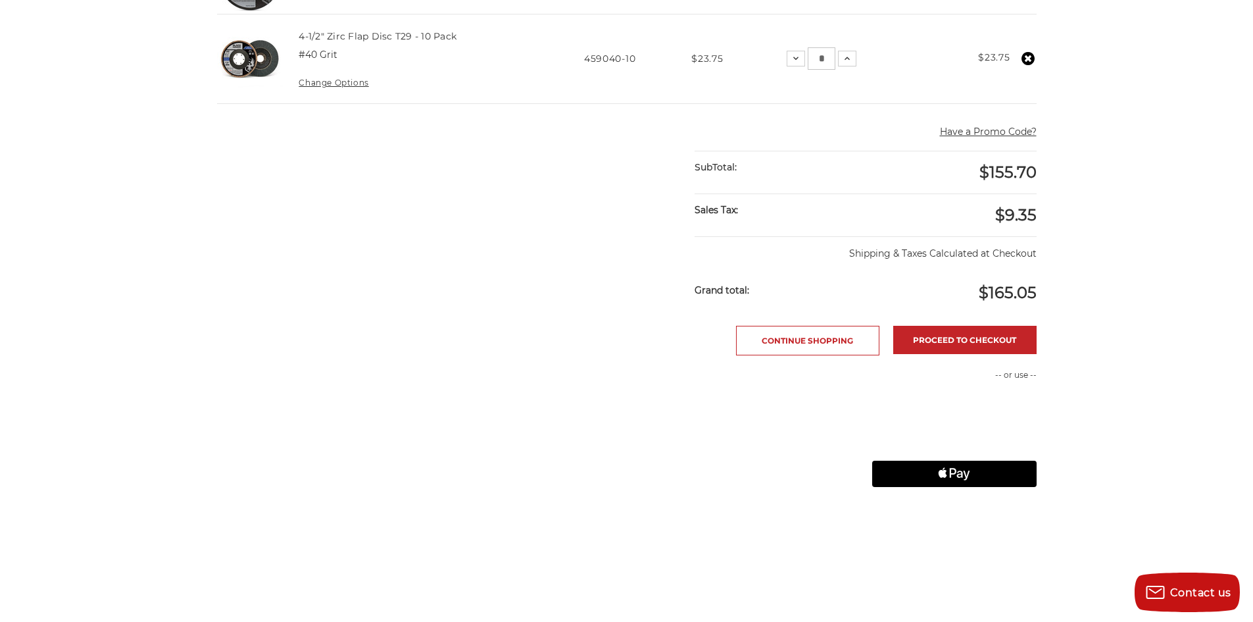
scroll to position [592, 0]
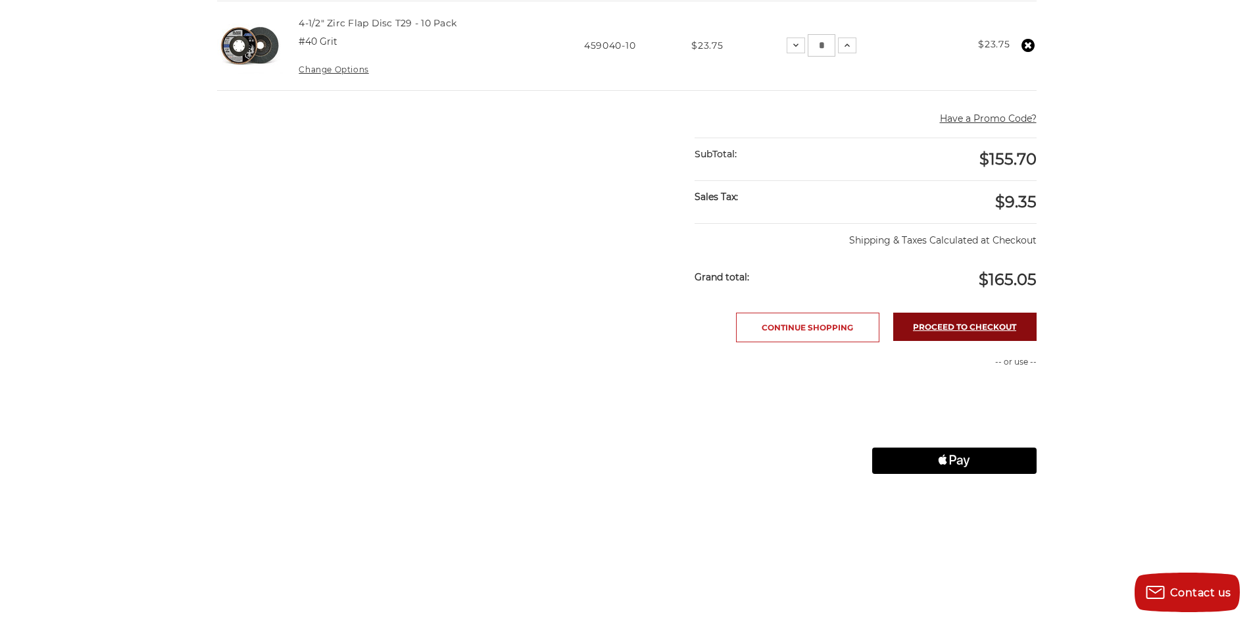
click at [948, 326] on link "Proceed to checkout" at bounding box center [964, 326] width 143 height 28
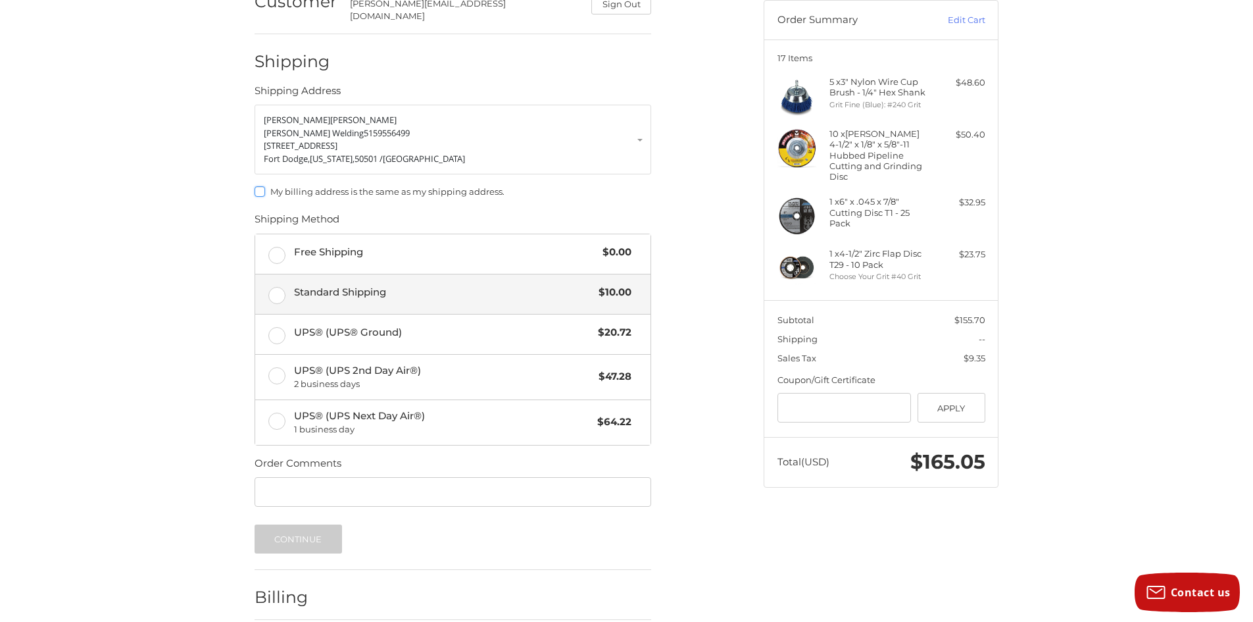
scroll to position [141, 0]
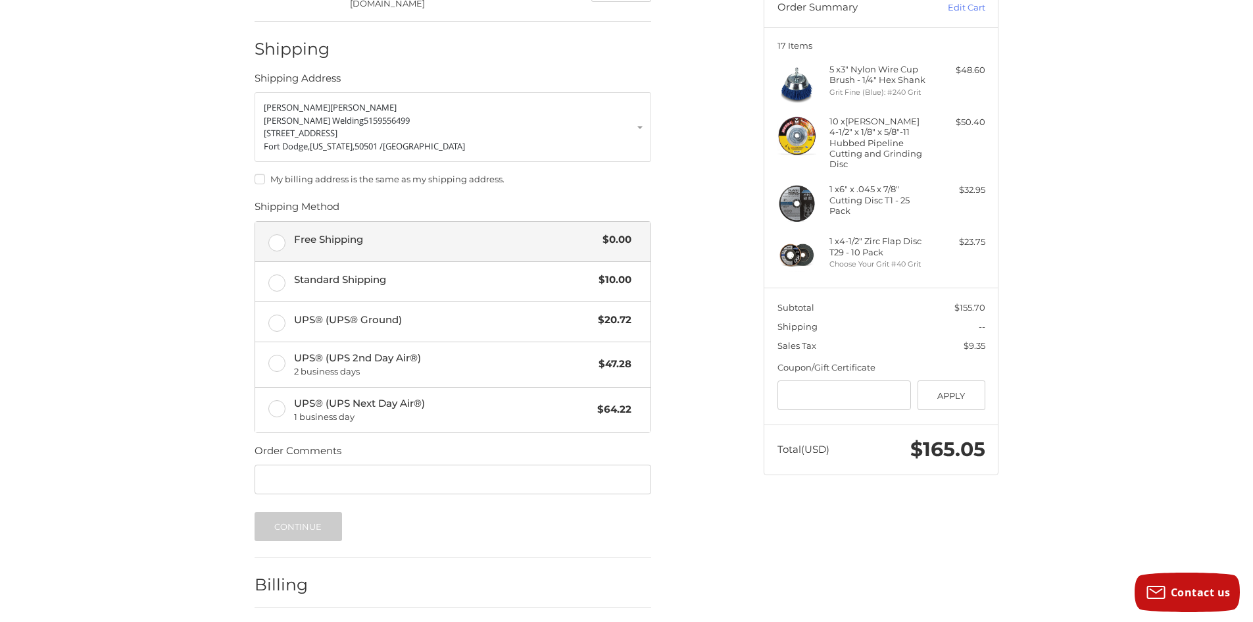
click at [276, 240] on label "Free Shipping $0.00" at bounding box center [452, 241] width 395 height 39
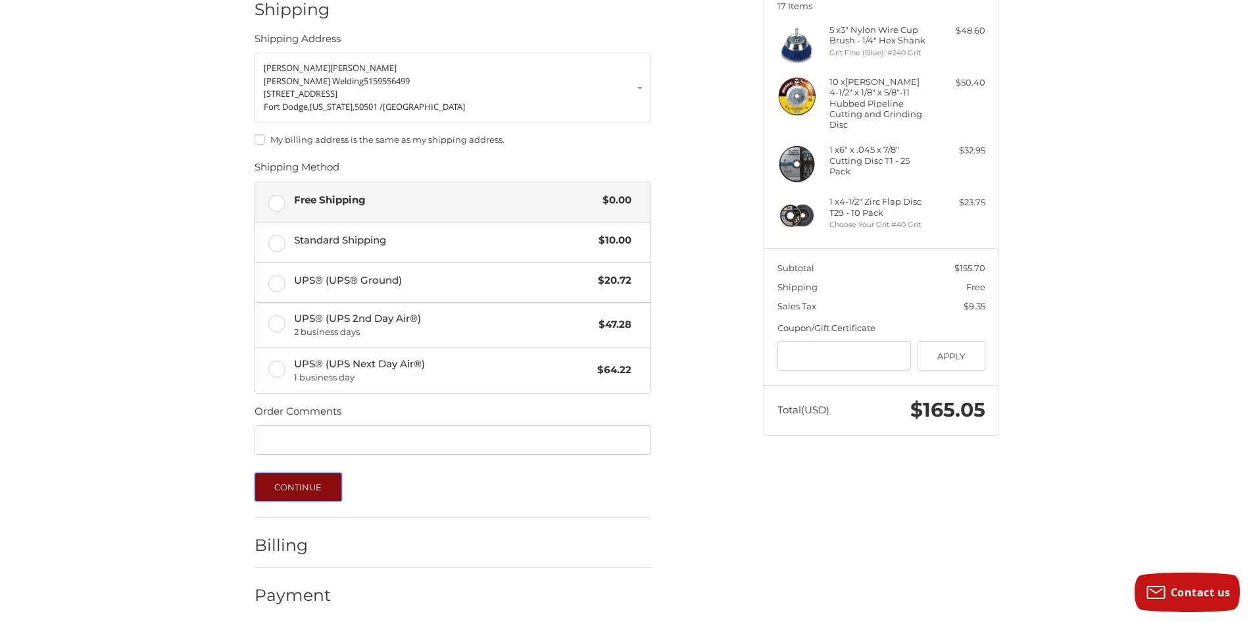
click at [283, 474] on button "Continue" at bounding box center [298, 486] width 87 height 29
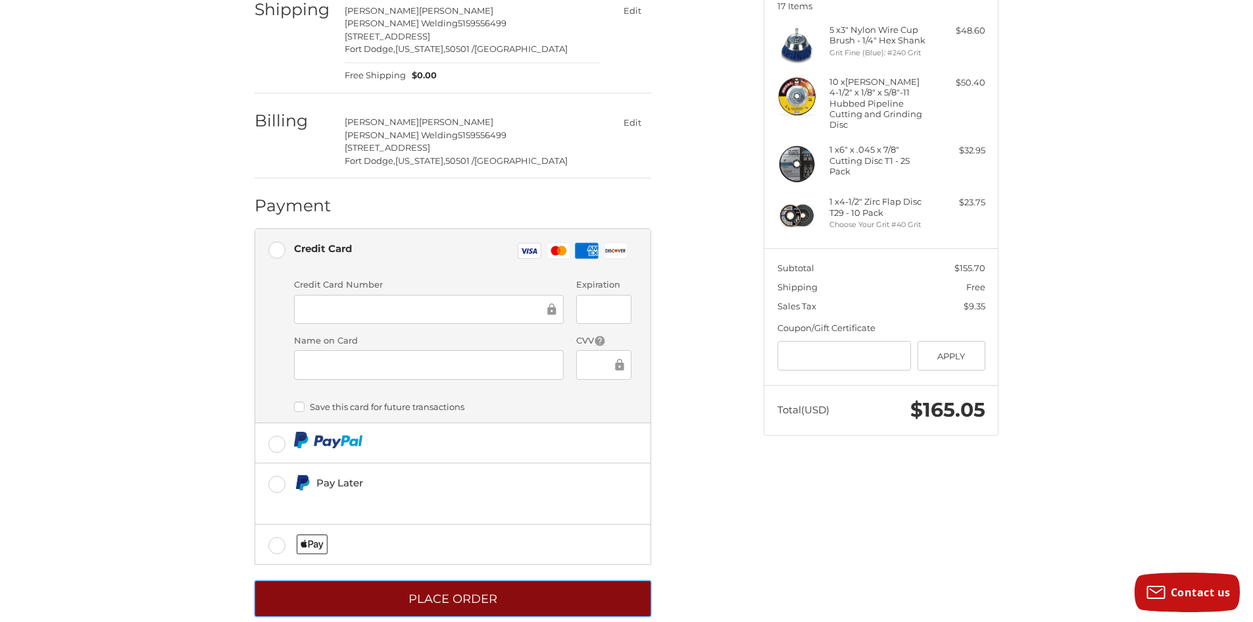
click at [364, 580] on button "Place Order" at bounding box center [453, 598] width 397 height 36
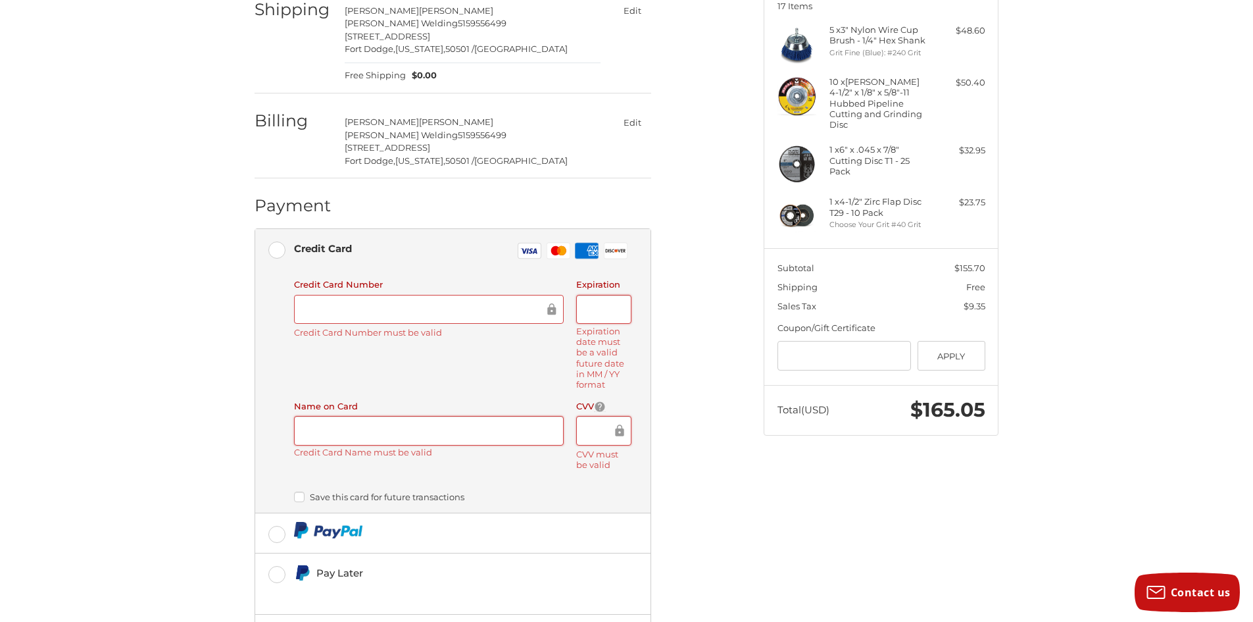
click at [328, 309] on div at bounding box center [429, 310] width 270 height 30
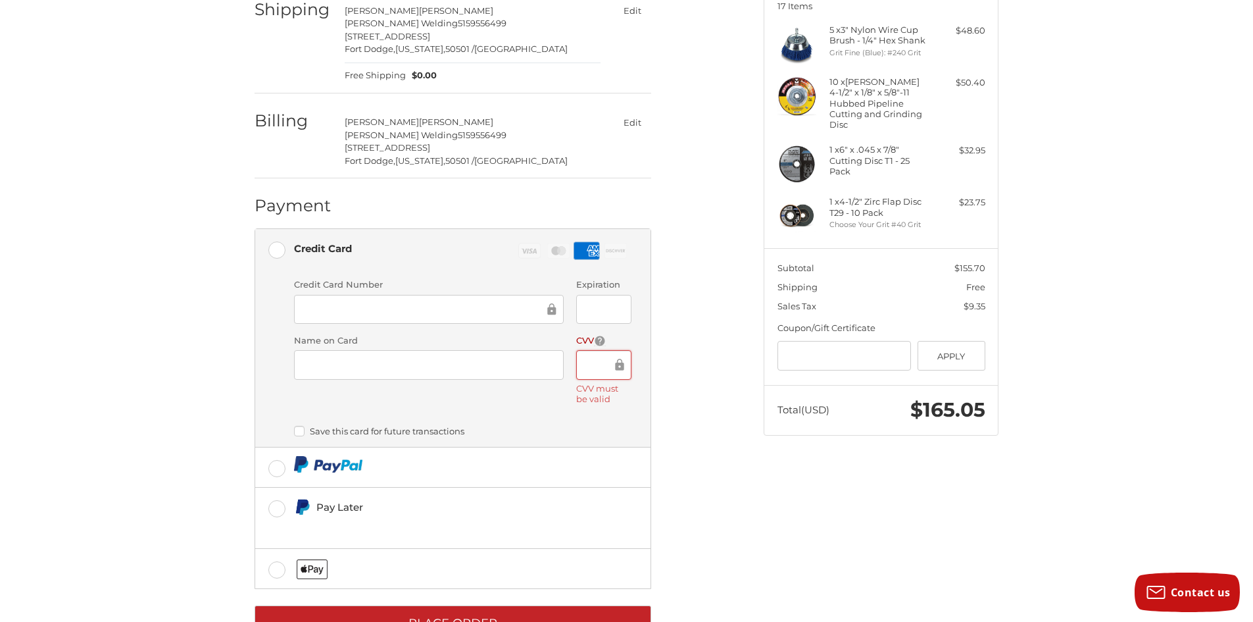
click at [566, 350] on div "Name on Card" at bounding box center [428, 370] width 283 height 72
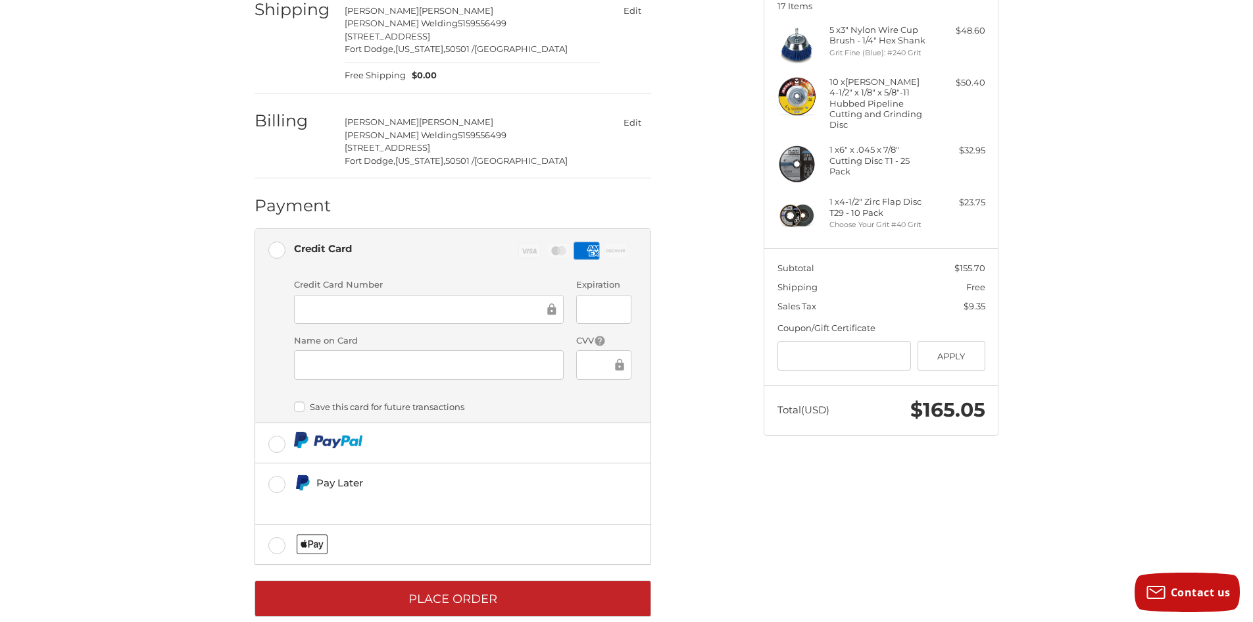
click at [1249, 560] on div "Customer mike@crimminswelding.com Sign Out Shipping Mike Crimmins Crimmins Weld…" at bounding box center [626, 283] width 1253 height 723
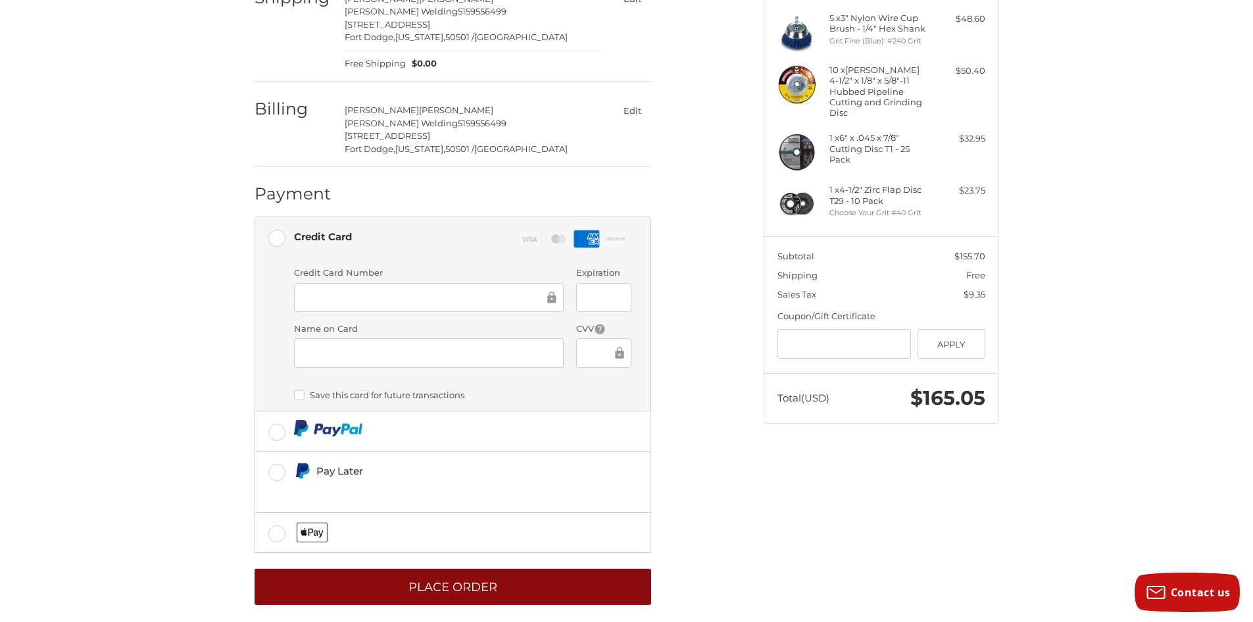
scroll to position [196, 0]
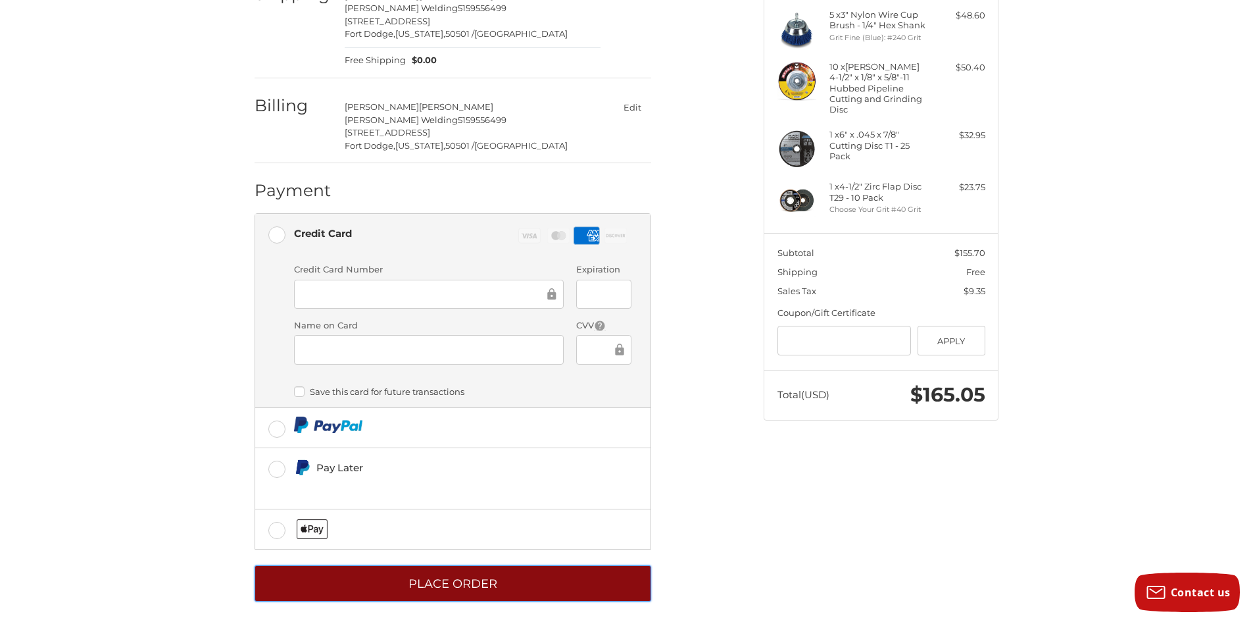
click at [440, 572] on button "Place Order" at bounding box center [453, 583] width 397 height 36
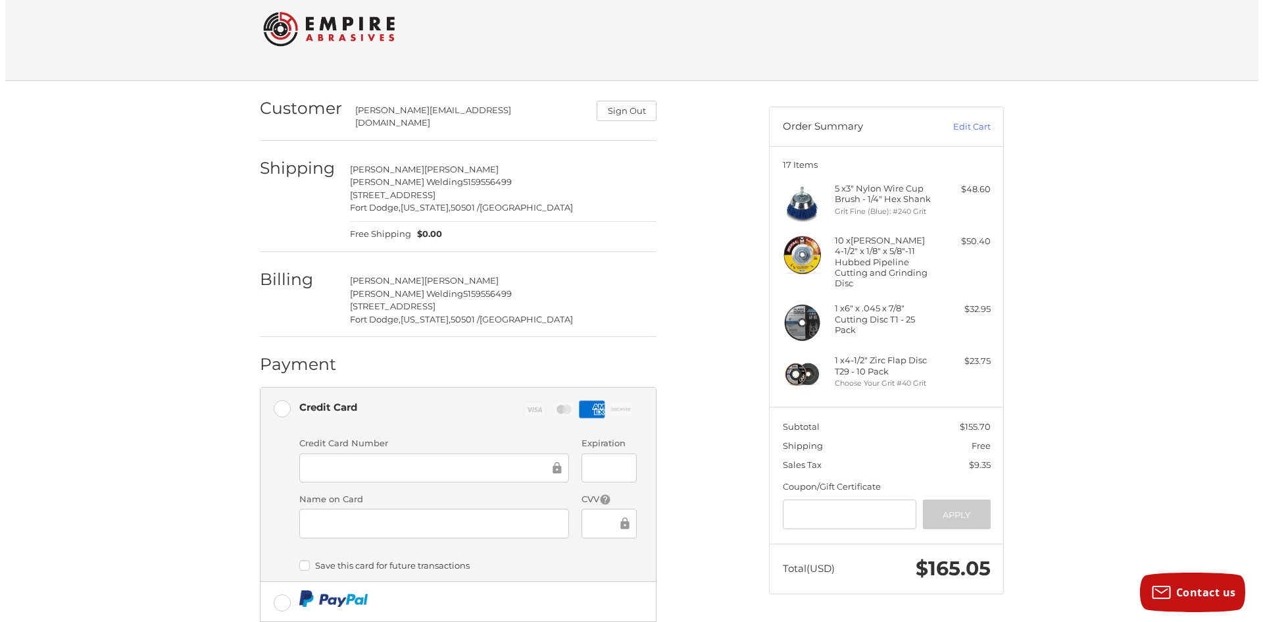
scroll to position [0, 0]
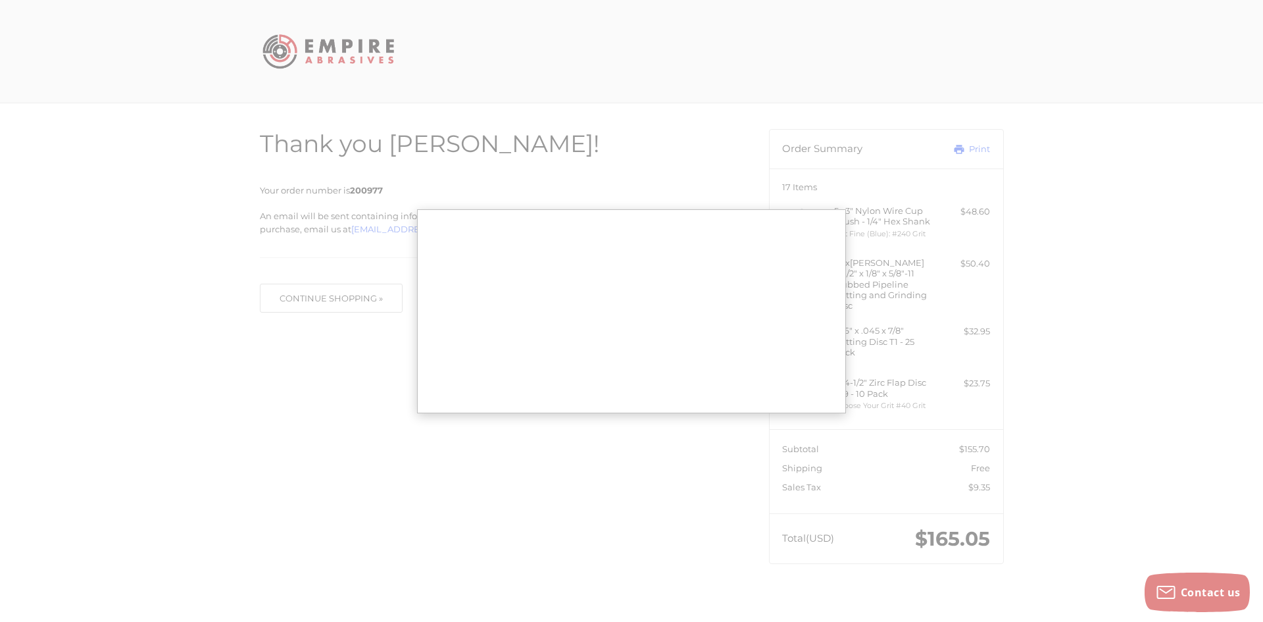
click at [0, 589] on div at bounding box center [0, 589] width 0 height 0
